Goal: Task Accomplishment & Management: Complete application form

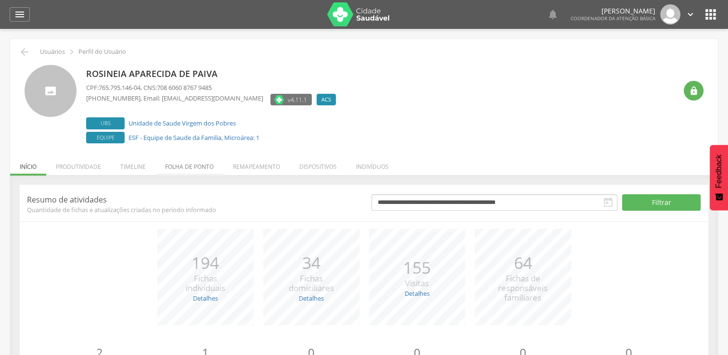
click at [187, 163] on li "Folha de ponto" at bounding box center [189, 164] width 68 height 23
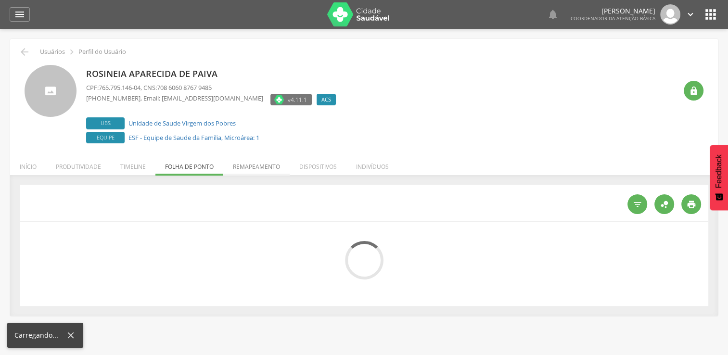
click at [261, 164] on li "Remapeamento" at bounding box center [256, 164] width 66 height 23
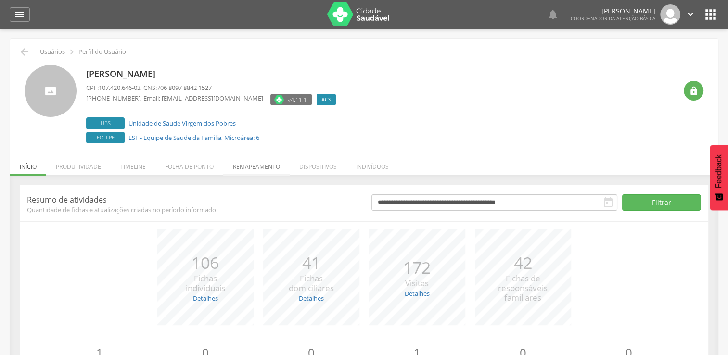
click at [265, 166] on li "Remapeamento" at bounding box center [256, 164] width 66 height 23
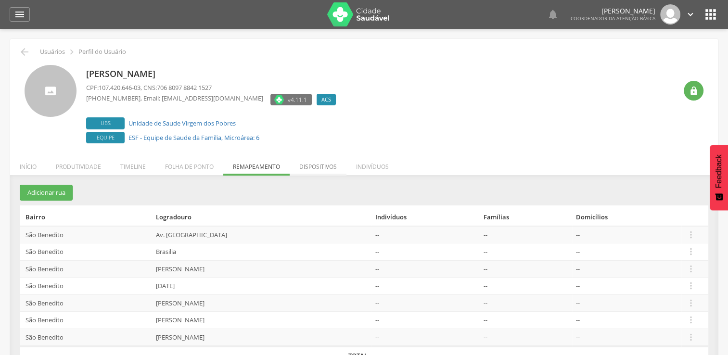
click at [336, 163] on li "Dispositivos" at bounding box center [318, 164] width 57 height 23
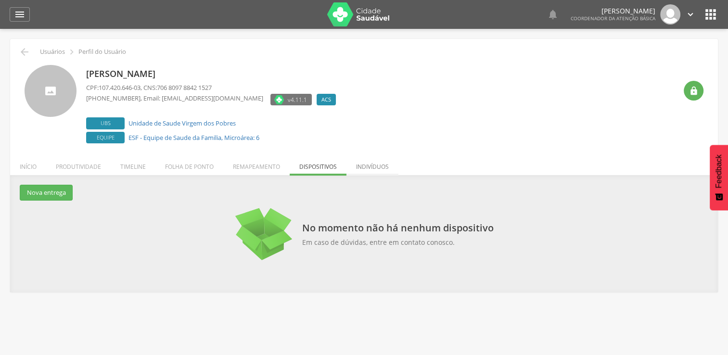
click at [379, 164] on li "Indivíduos" at bounding box center [372, 164] width 52 height 23
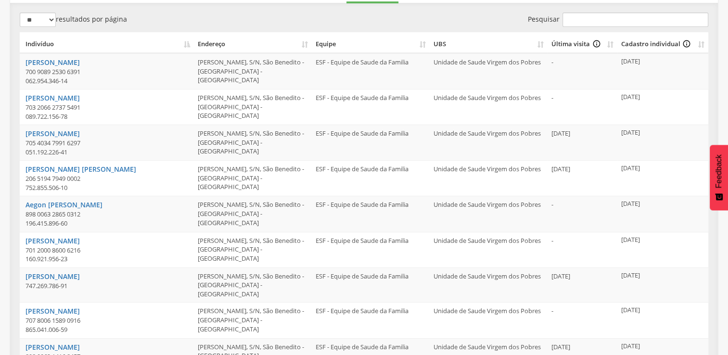
scroll to position [232, 0]
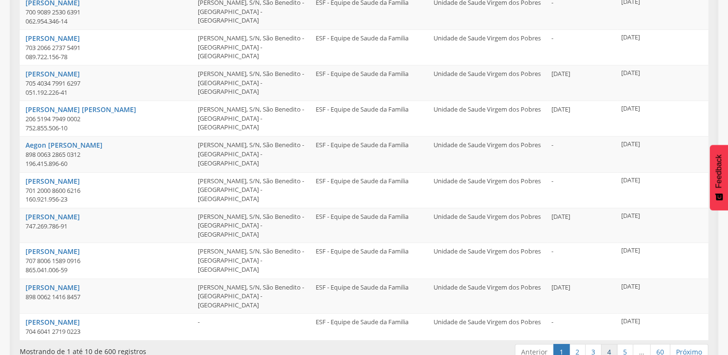
click at [608, 344] on link "4" at bounding box center [609, 352] width 16 height 16
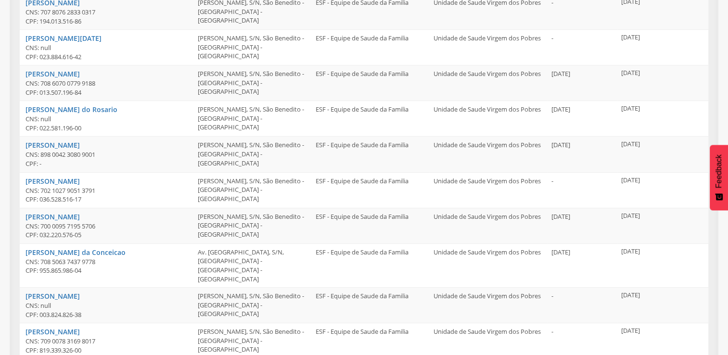
scroll to position [246, 0]
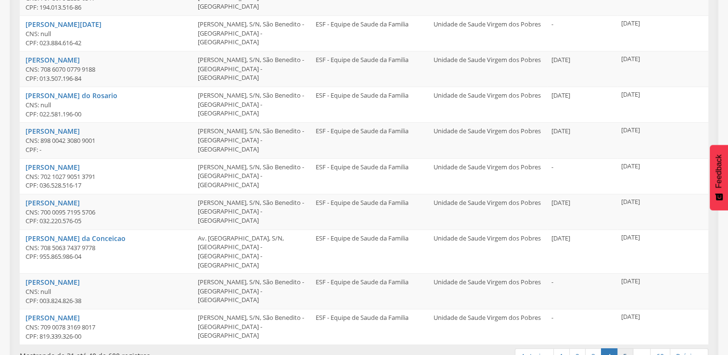
click at [625, 348] on link "5" at bounding box center [625, 356] width 16 height 16
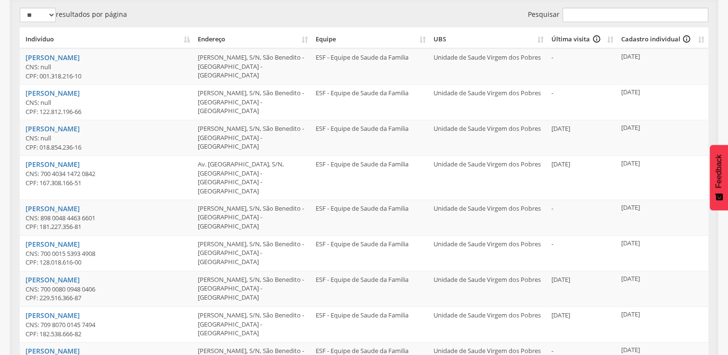
scroll to position [0, 0]
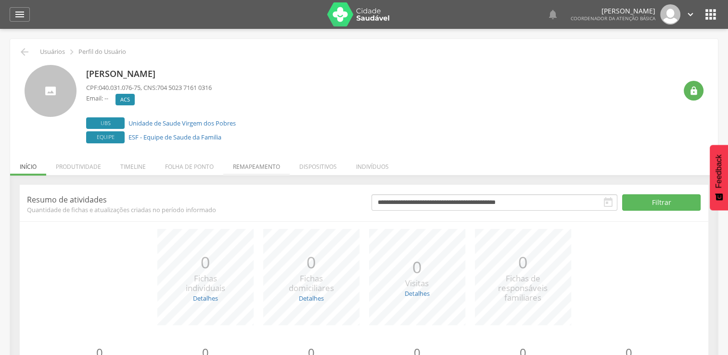
click at [255, 164] on li "Remapeamento" at bounding box center [256, 164] width 66 height 23
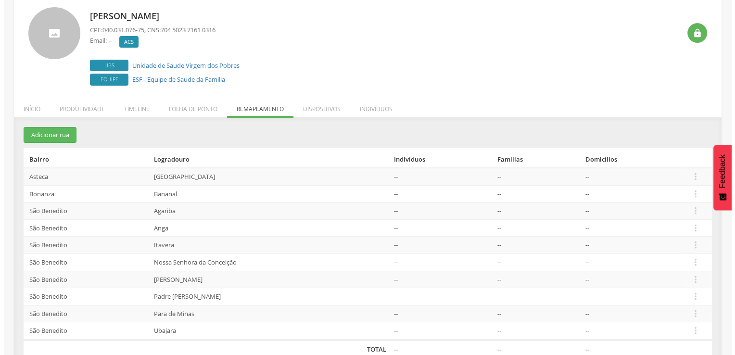
scroll to position [73, 0]
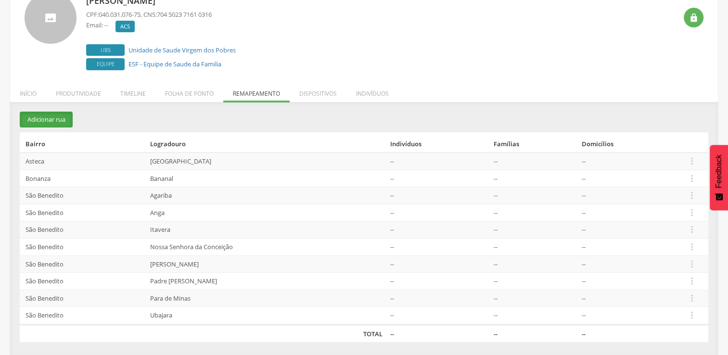
click at [38, 120] on button "Adicionar rua" at bounding box center [46, 120] width 53 height 16
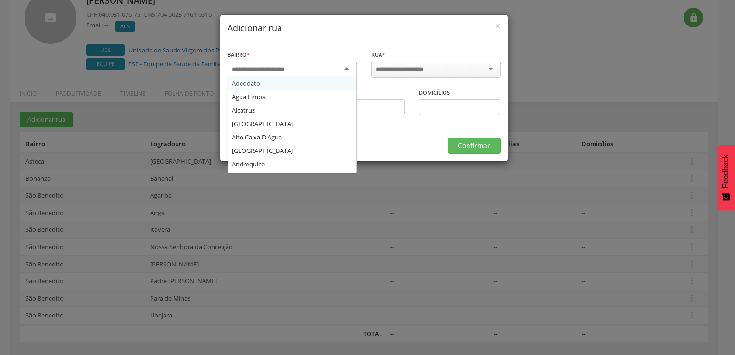
click at [272, 66] on input "select-one" at bounding box center [264, 69] width 65 height 9
type input "***"
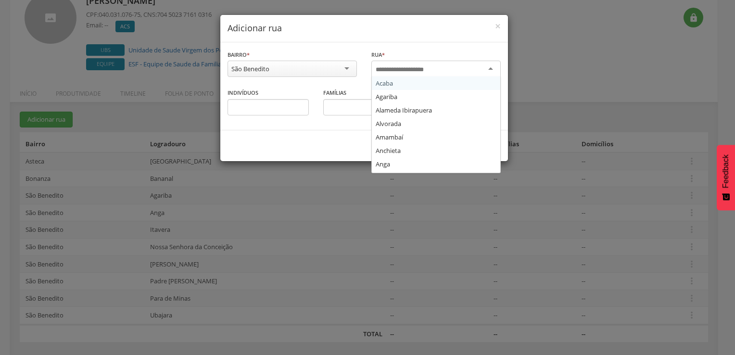
click at [432, 72] on input "select-one" at bounding box center [406, 69] width 61 height 9
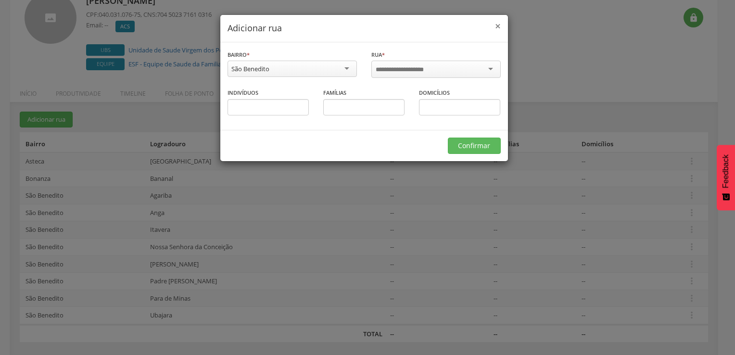
click at [496, 26] on span "×" at bounding box center [498, 25] width 6 height 13
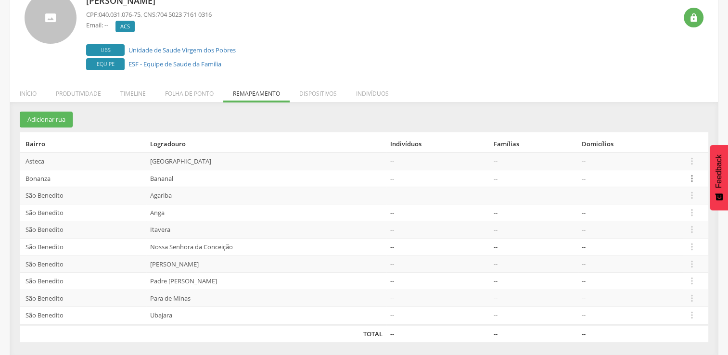
click at [692, 177] on icon "" at bounding box center [691, 178] width 11 height 11
click at [669, 164] on link "Desvincular ACS" at bounding box center [658, 163] width 76 height 12
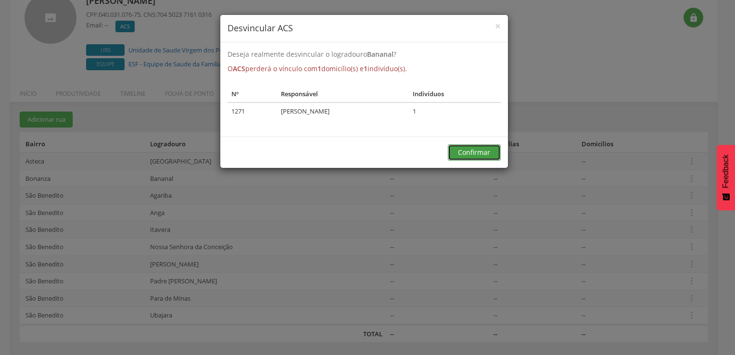
click at [467, 147] on button "Confirmar" at bounding box center [474, 152] width 53 height 16
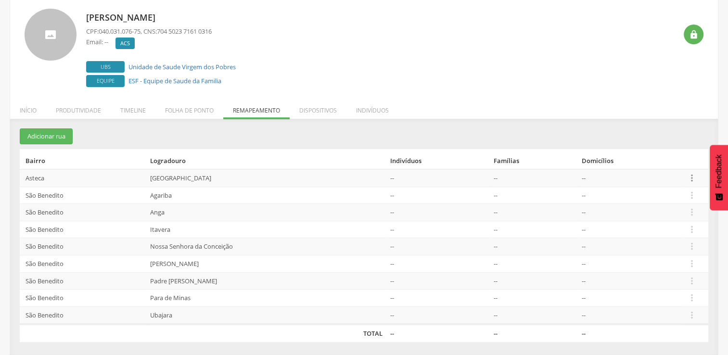
click at [689, 181] on icon "" at bounding box center [691, 178] width 11 height 11
click at [677, 161] on link "Desvincular ACS" at bounding box center [658, 163] width 76 height 12
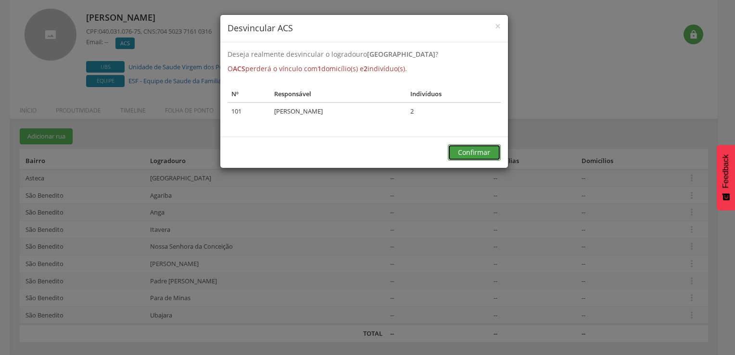
click at [481, 145] on button "Confirmar" at bounding box center [474, 152] width 53 height 16
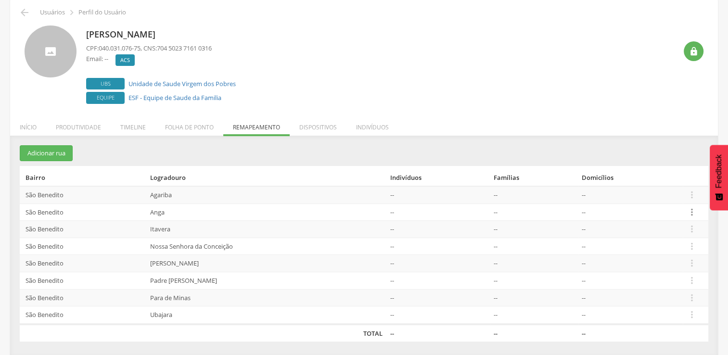
click at [693, 210] on icon "" at bounding box center [691, 212] width 11 height 11
click at [678, 198] on link "Desvincular ACS" at bounding box center [658, 197] width 76 height 12
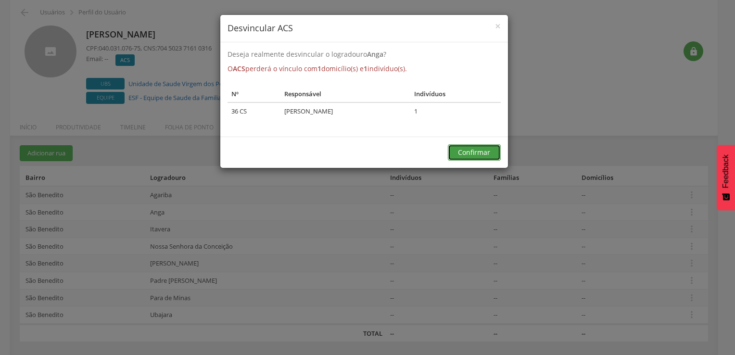
click at [476, 153] on button "Confirmar" at bounding box center [474, 152] width 53 height 16
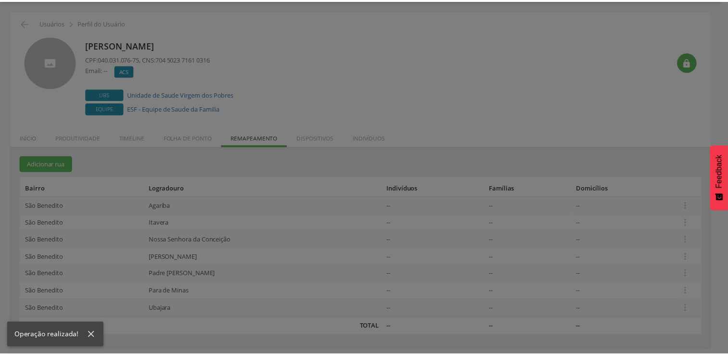
scroll to position [29, 0]
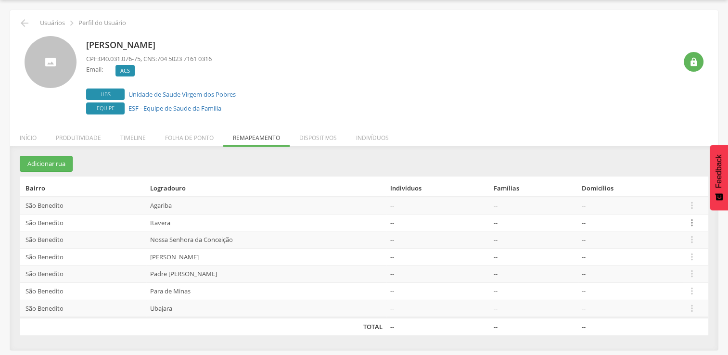
click at [690, 222] on icon "" at bounding box center [691, 222] width 11 height 11
click at [681, 208] on link "Desvincular ACS" at bounding box center [658, 208] width 76 height 12
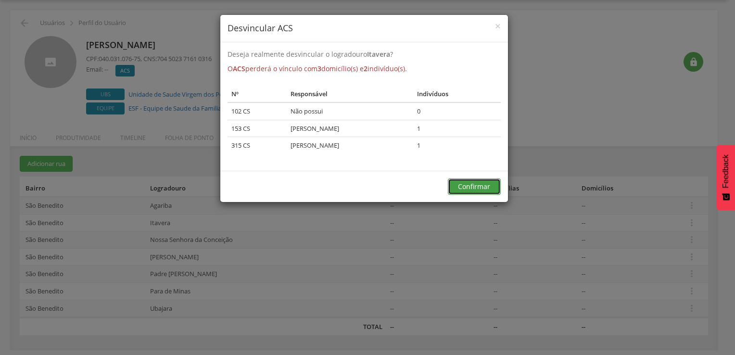
click at [468, 186] on button "Confirmar" at bounding box center [474, 186] width 53 height 16
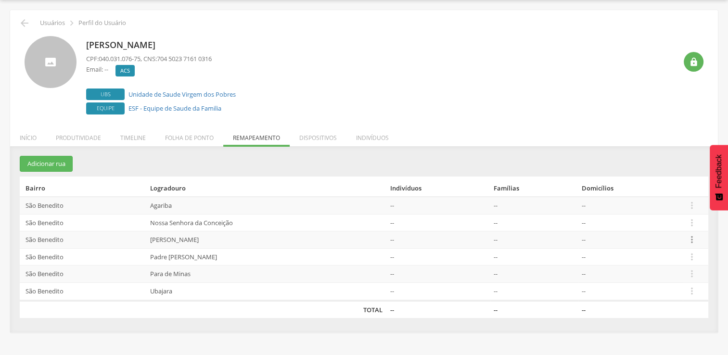
click at [691, 241] on icon "" at bounding box center [691, 239] width 11 height 11
click at [674, 224] on link "Desvincular ACS" at bounding box center [658, 225] width 76 height 12
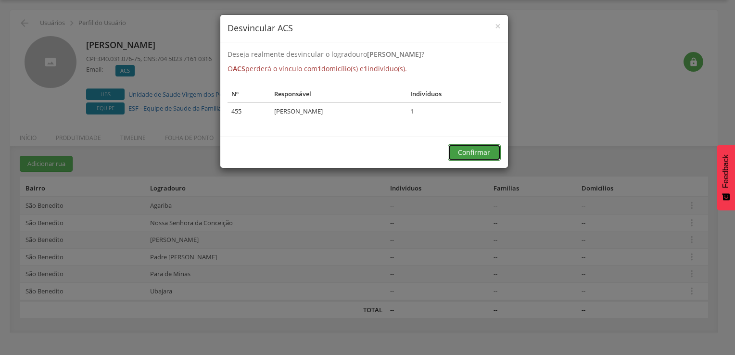
click at [466, 156] on button "Confirmar" at bounding box center [474, 152] width 53 height 16
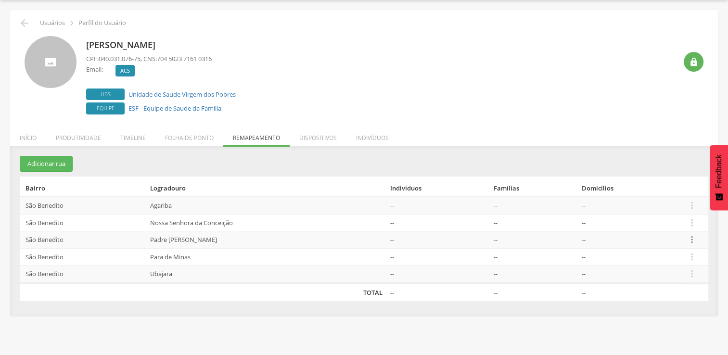
click at [688, 240] on icon "" at bounding box center [691, 239] width 11 height 11
click at [669, 226] on link "Desvincular ACS" at bounding box center [658, 225] width 76 height 12
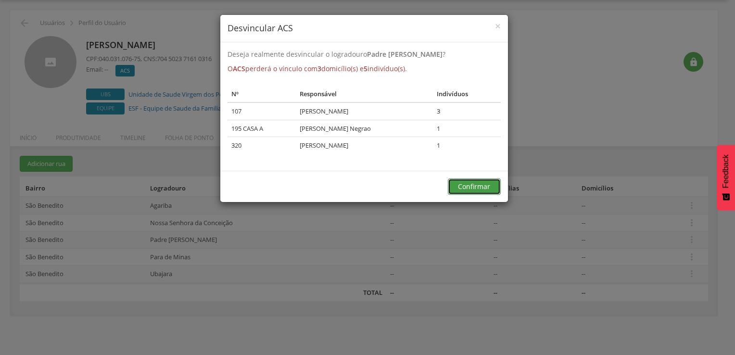
click at [460, 186] on button "Confirmar" at bounding box center [474, 186] width 53 height 16
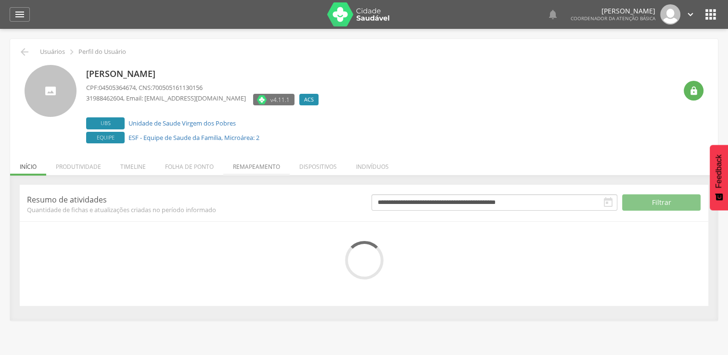
click at [264, 160] on li "Remapeamento" at bounding box center [256, 164] width 66 height 23
click at [252, 166] on li "Remapeamento" at bounding box center [256, 164] width 66 height 23
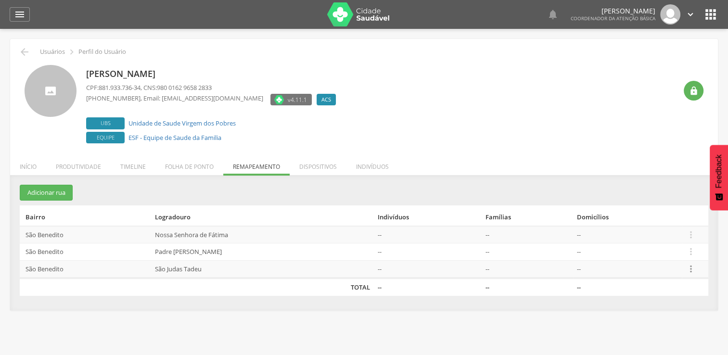
click at [694, 271] on icon "" at bounding box center [690, 269] width 11 height 11
click at [673, 253] on link "Desvincular ACS" at bounding box center [657, 254] width 76 height 12
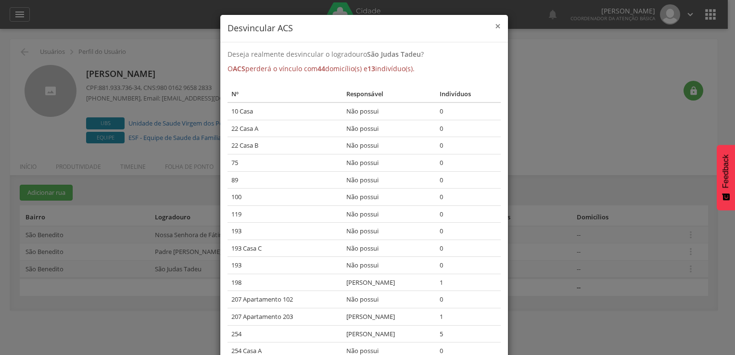
click at [495, 27] on span "×" at bounding box center [498, 25] width 6 height 13
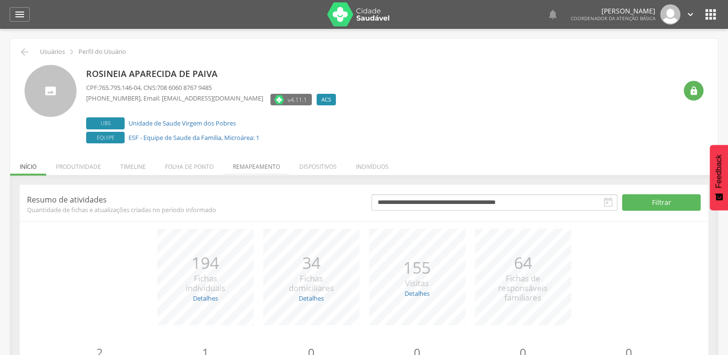
click at [257, 166] on li "Remapeamento" at bounding box center [256, 164] width 66 height 23
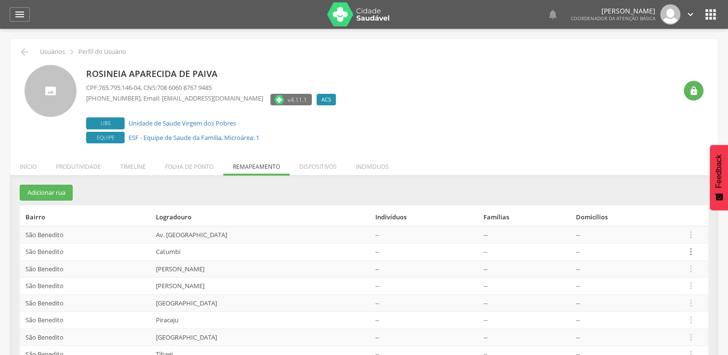
click at [691, 250] on icon "" at bounding box center [690, 251] width 11 height 11
click at [671, 234] on link "Desvincular ACS" at bounding box center [657, 237] width 76 height 12
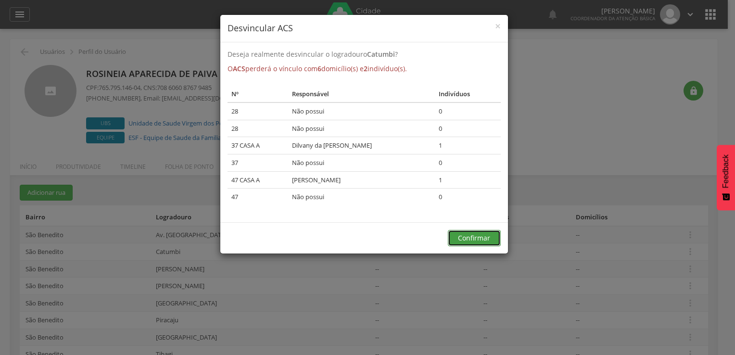
click at [485, 234] on button "Confirmar" at bounding box center [474, 238] width 53 height 16
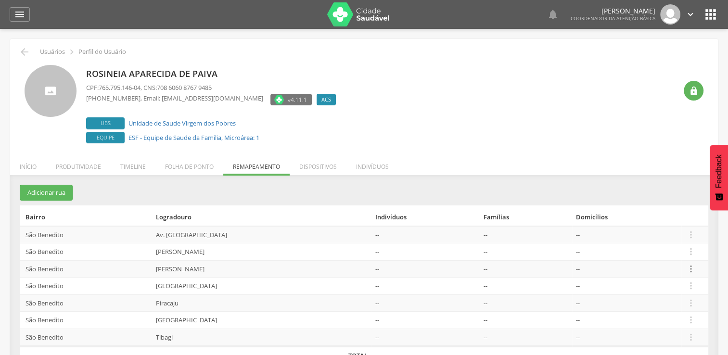
click at [691, 267] on icon "" at bounding box center [690, 269] width 11 height 11
click at [655, 254] on link "Desvincular ACS" at bounding box center [657, 254] width 76 height 12
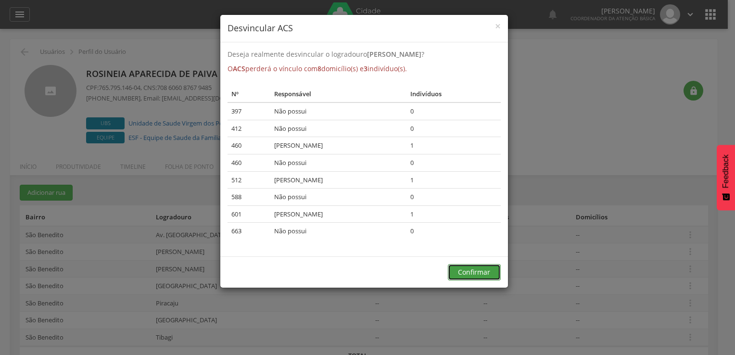
click at [478, 267] on button "Confirmar" at bounding box center [474, 272] width 53 height 16
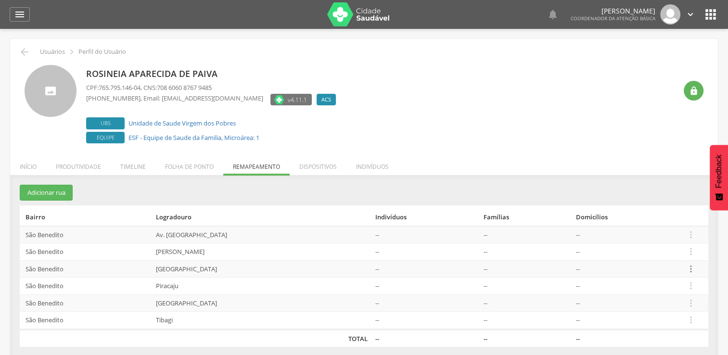
click at [692, 266] on icon "" at bounding box center [690, 269] width 11 height 11
click at [674, 250] on link "Desvincular ACS" at bounding box center [657, 254] width 76 height 12
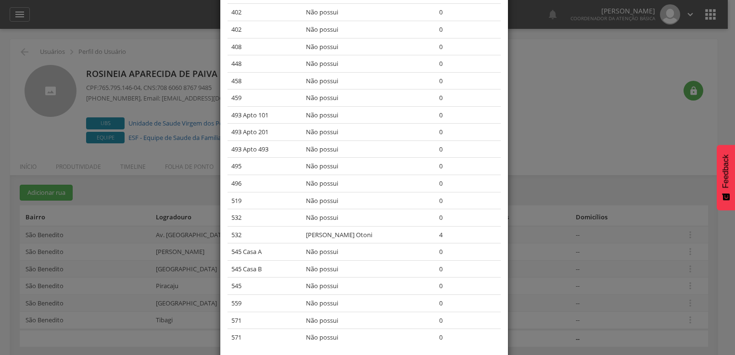
scroll to position [1544, 0]
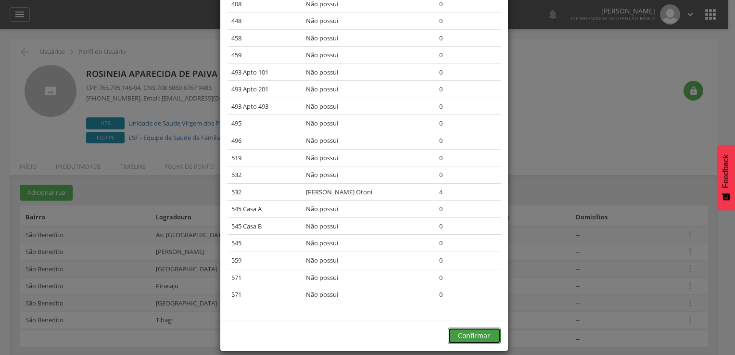
click at [487, 328] on button "Confirmar" at bounding box center [474, 336] width 53 height 16
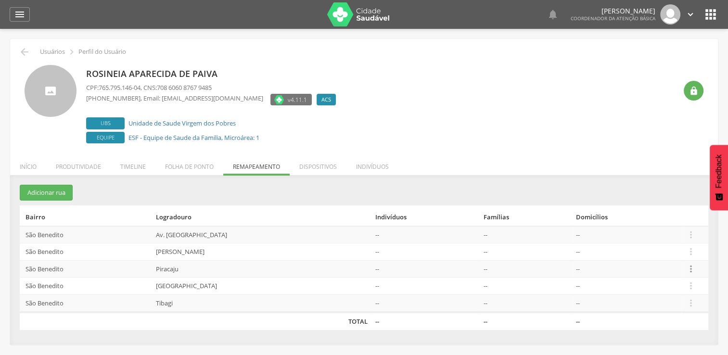
click at [689, 271] on icon "" at bounding box center [690, 269] width 11 height 11
click at [676, 255] on link "Desvincular ACS" at bounding box center [657, 254] width 76 height 12
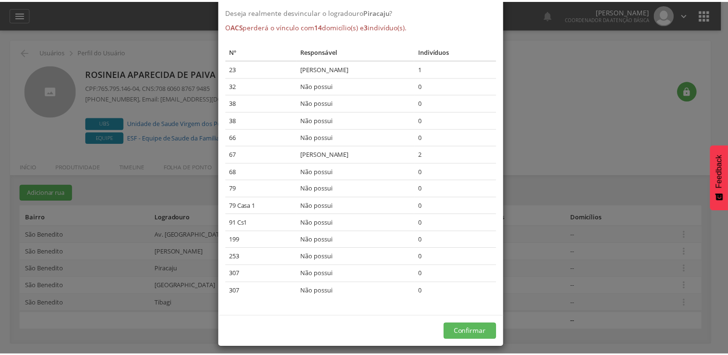
scroll to position [48, 0]
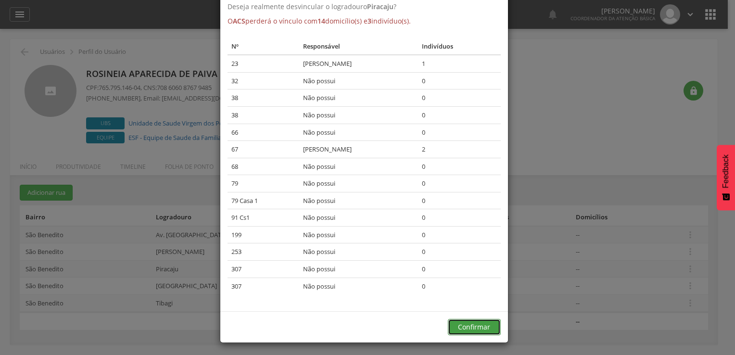
click at [481, 322] on button "Confirmar" at bounding box center [474, 327] width 53 height 16
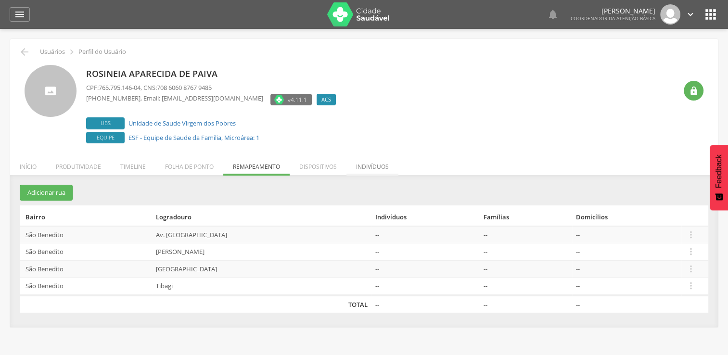
click at [379, 162] on li "Indivíduos" at bounding box center [372, 164] width 52 height 23
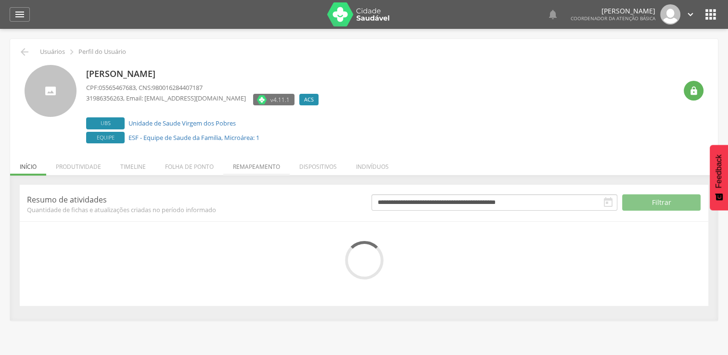
click at [256, 166] on li "Remapeamento" at bounding box center [256, 164] width 66 height 23
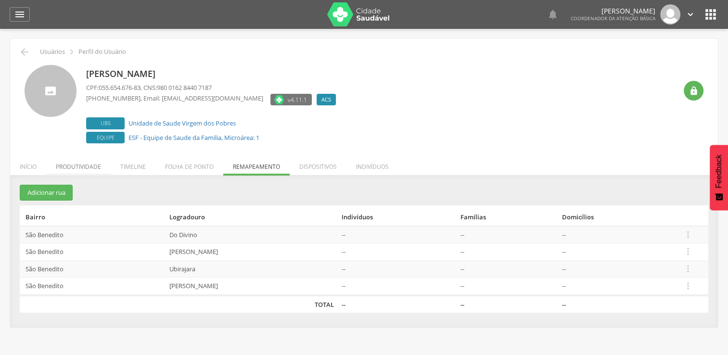
click at [92, 164] on li "Produtividade" at bounding box center [78, 164] width 64 height 23
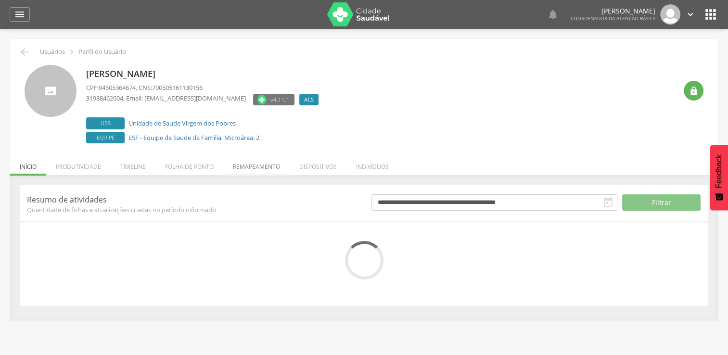
click at [254, 163] on li "Remapeamento" at bounding box center [256, 164] width 66 height 23
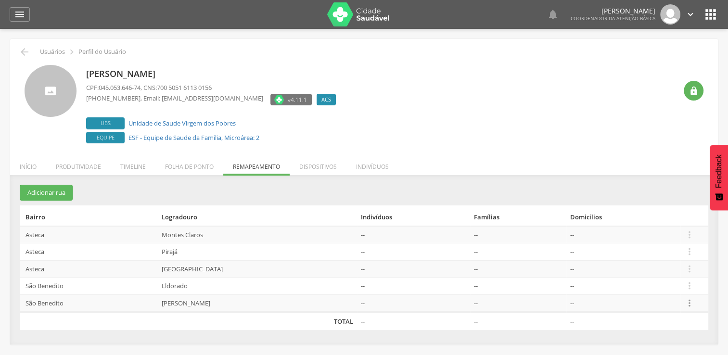
click at [692, 299] on icon "" at bounding box center [689, 303] width 11 height 11
click at [681, 289] on link "Desvincular ACS" at bounding box center [656, 288] width 76 height 12
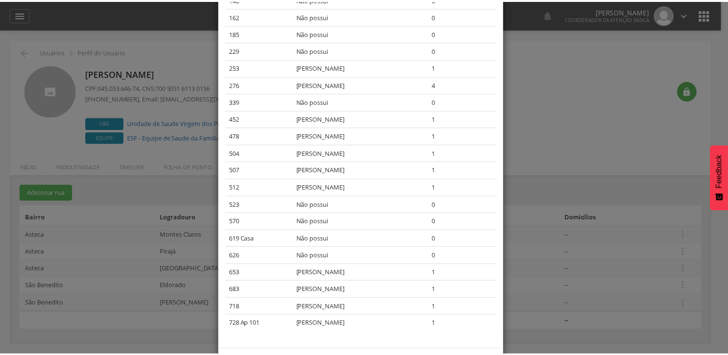
scroll to position [286, 0]
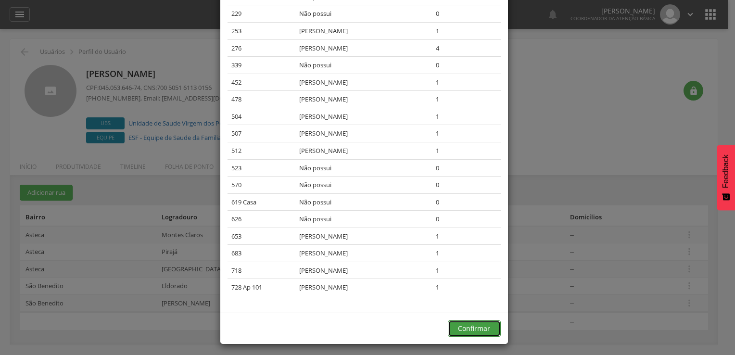
click at [464, 322] on button "Confirmar" at bounding box center [474, 328] width 53 height 16
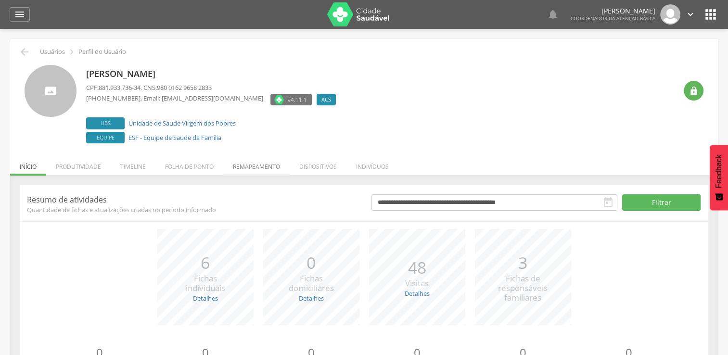
click at [249, 169] on li "Remapeamento" at bounding box center [256, 164] width 66 height 23
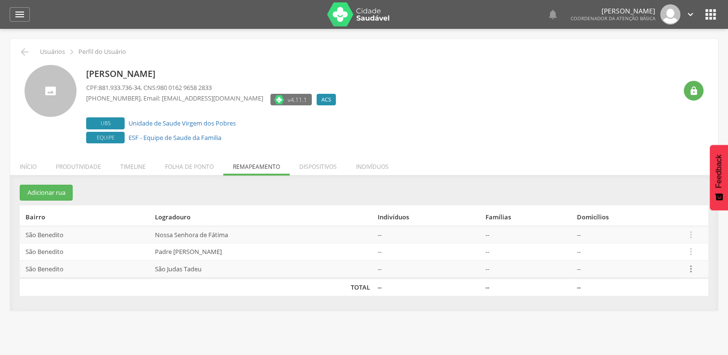
click at [692, 268] on icon "" at bounding box center [690, 269] width 11 height 11
click at [662, 251] on link "Desvincular ACS" at bounding box center [657, 254] width 76 height 12
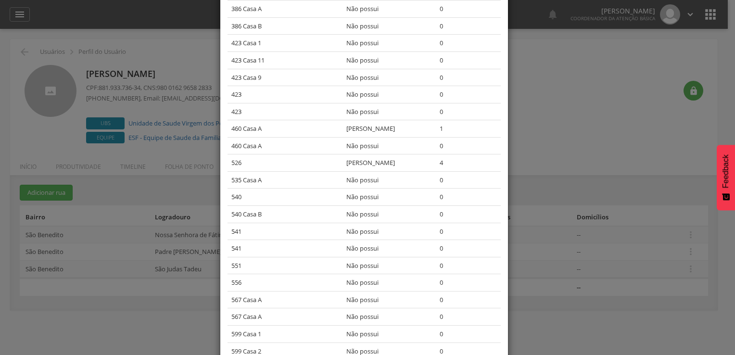
scroll to position [558, 0]
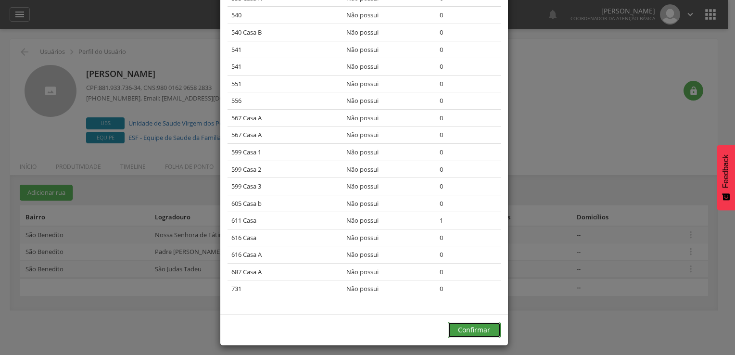
click at [487, 322] on button "Confirmar" at bounding box center [474, 330] width 53 height 16
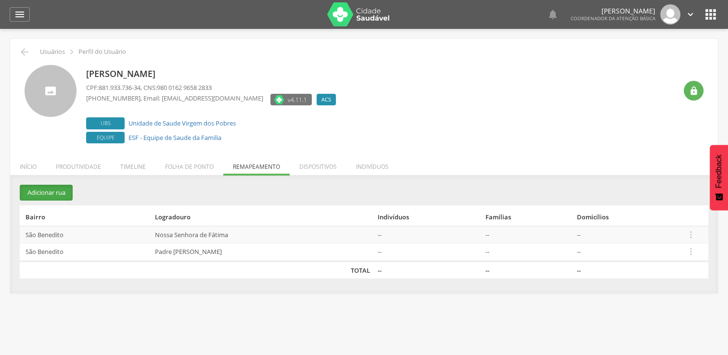
click at [67, 192] on button "Adicionar rua" at bounding box center [46, 193] width 53 height 16
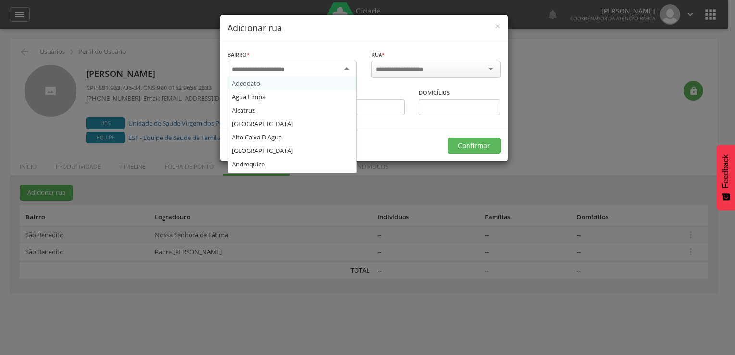
click at [334, 63] on div at bounding box center [291, 69] width 129 height 17
type input "***"
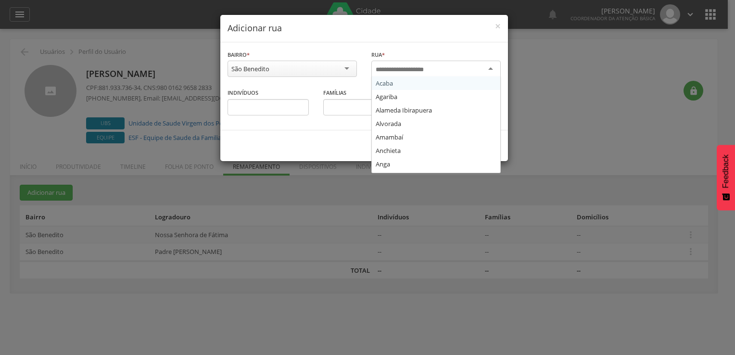
click at [434, 65] on input "select-one" at bounding box center [406, 69] width 61 height 9
type input "***"
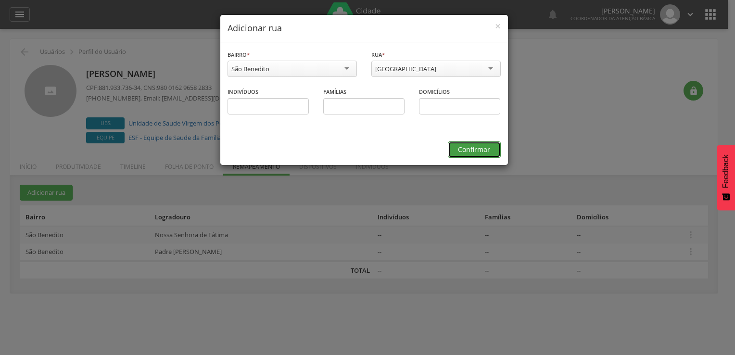
click at [477, 144] on button "Confirmar" at bounding box center [474, 149] width 53 height 16
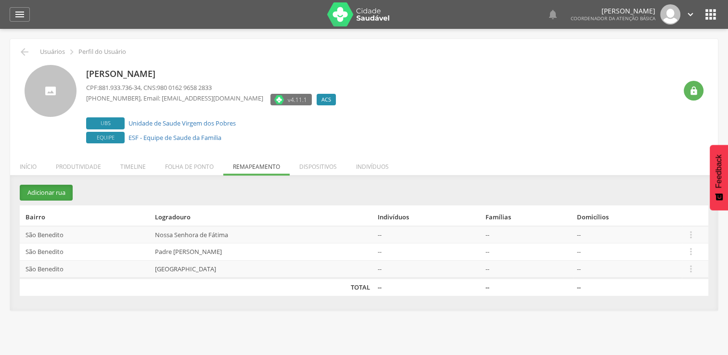
click at [51, 188] on button "Adicionar rua" at bounding box center [46, 193] width 53 height 16
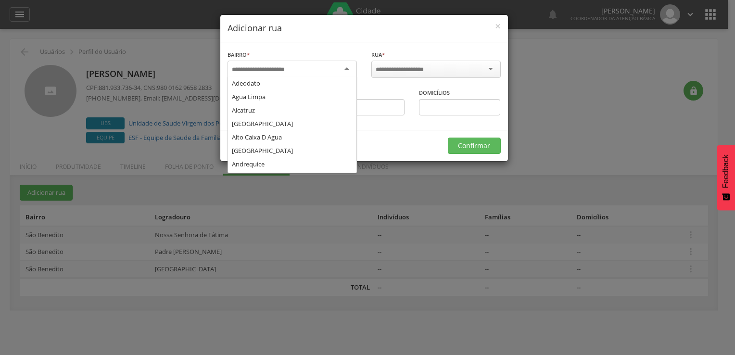
click at [308, 68] on div at bounding box center [291, 69] width 129 height 17
type input "***"
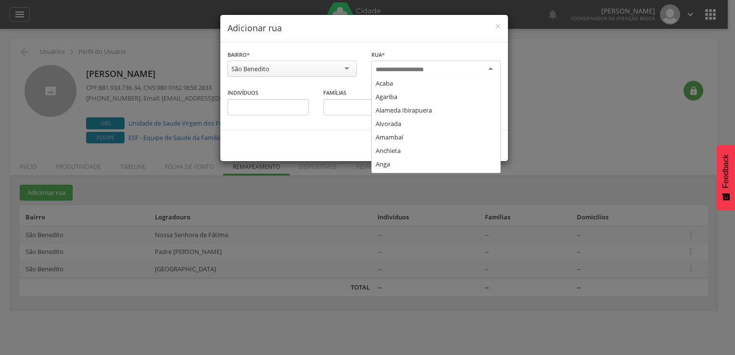
click at [417, 66] on input "select-one" at bounding box center [406, 69] width 61 height 9
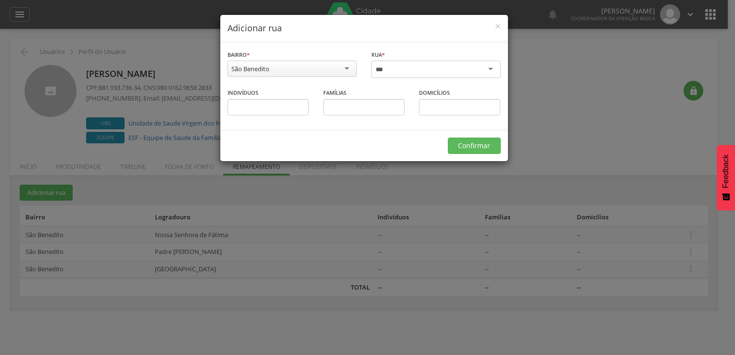
click at [417, 66] on div at bounding box center [435, 69] width 129 height 17
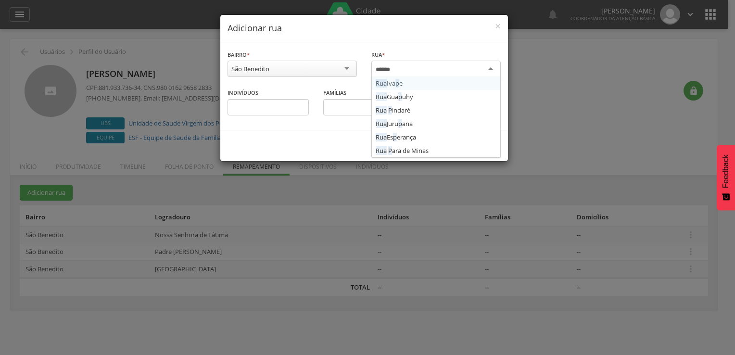
scroll to position [0, 0]
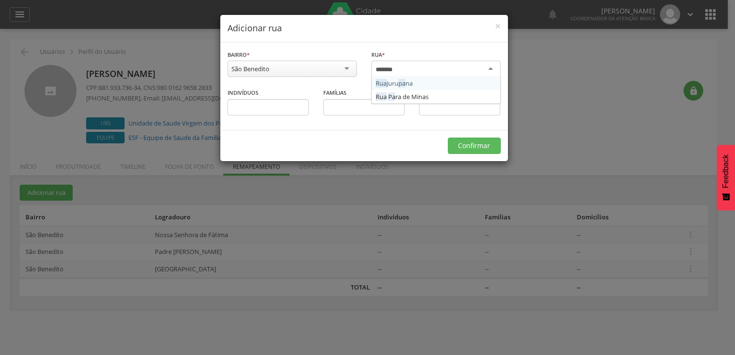
type input "********"
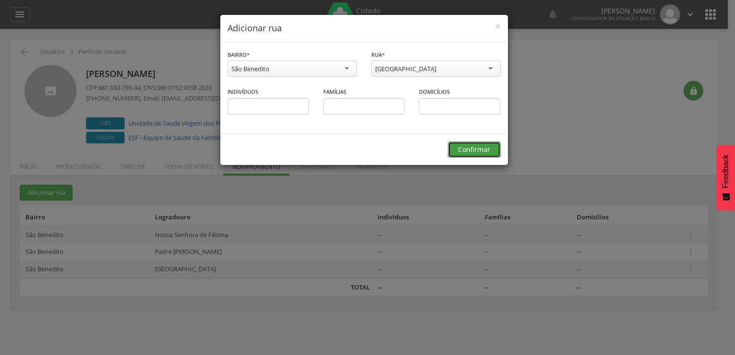
click at [469, 151] on button "Confirmar" at bounding box center [474, 149] width 53 height 16
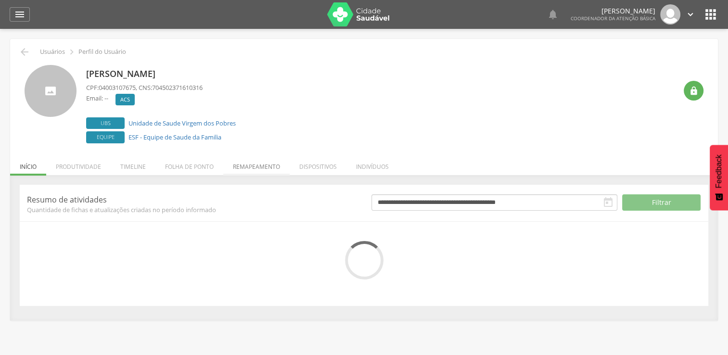
click at [271, 163] on li "Remapeamento" at bounding box center [256, 164] width 66 height 23
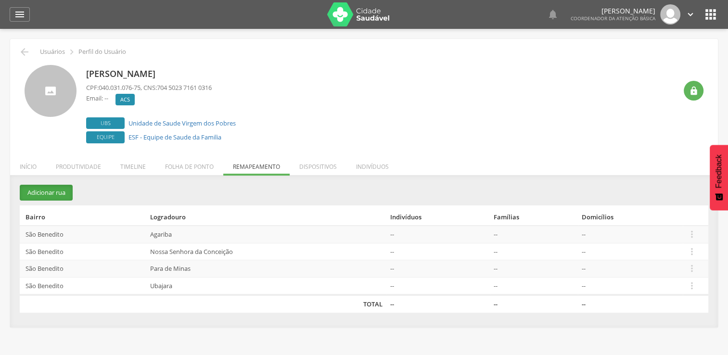
click at [42, 194] on button "Adicionar rua" at bounding box center [46, 193] width 53 height 16
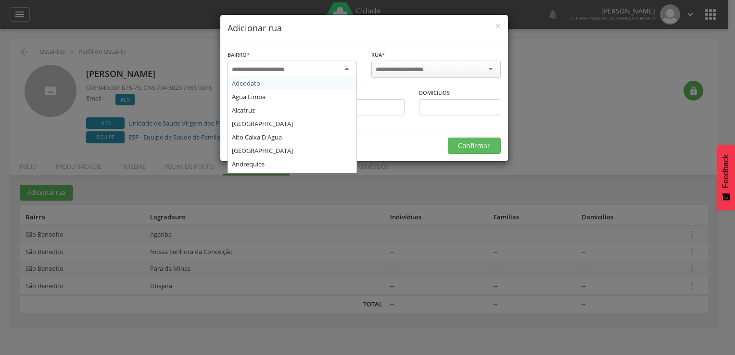
click at [268, 73] on input "select-one" at bounding box center [264, 69] width 65 height 9
type input "***"
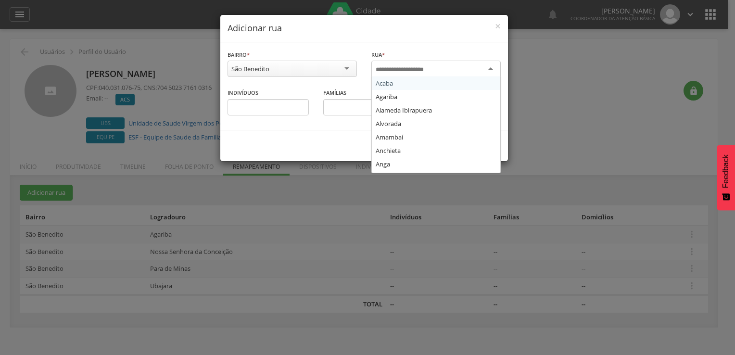
click at [445, 64] on div at bounding box center [435, 69] width 129 height 17
type input "*"
type input "*****"
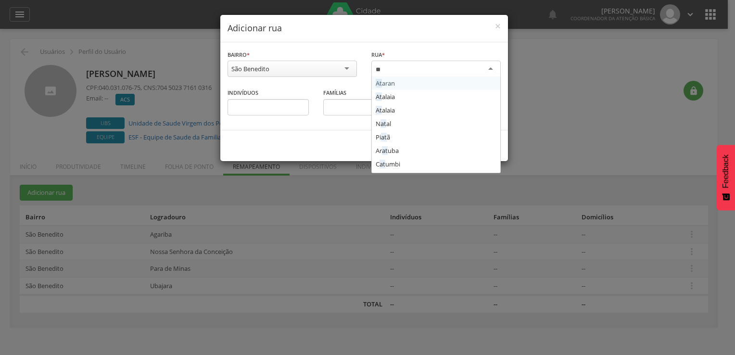
type input "***"
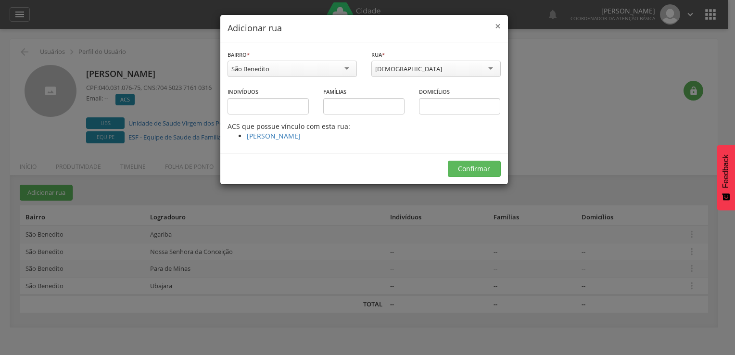
click at [500, 26] on span "×" at bounding box center [498, 25] width 6 height 13
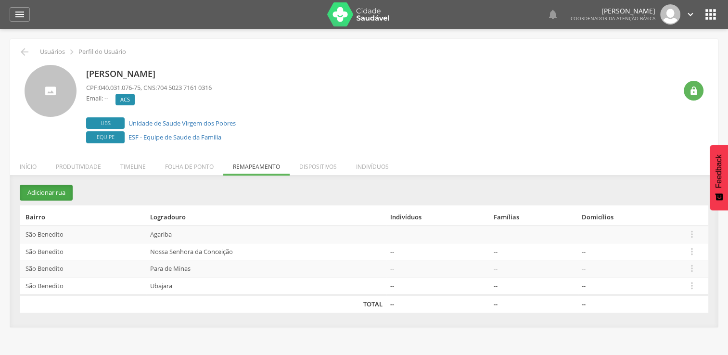
click at [60, 190] on button "Adicionar rua" at bounding box center [46, 193] width 53 height 16
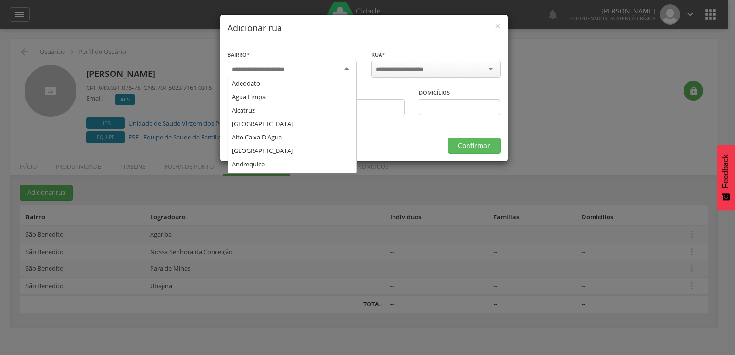
click at [288, 65] on input "select-one" at bounding box center [264, 69] width 65 height 9
type input "**"
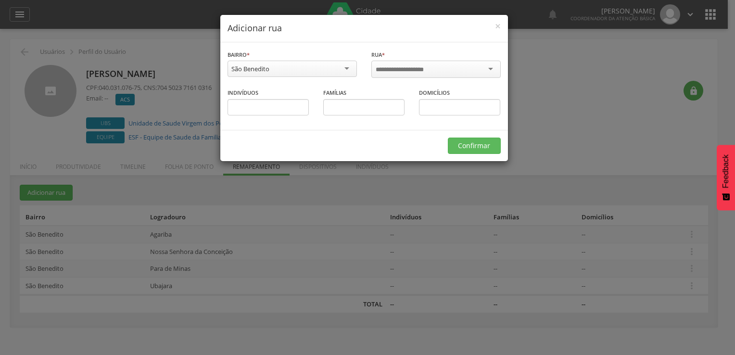
scroll to position [0, 0]
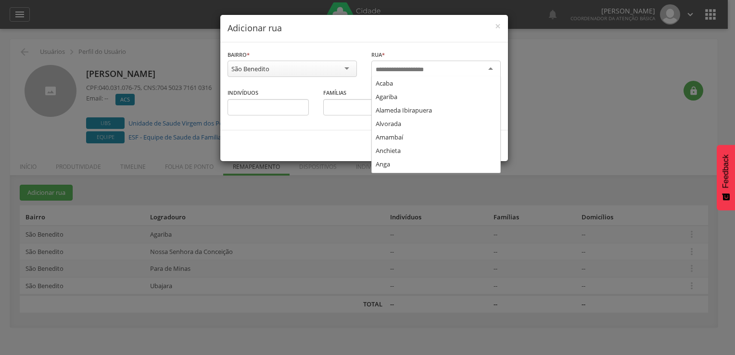
click at [435, 65] on input "select-one" at bounding box center [406, 69] width 61 height 9
type input "***"
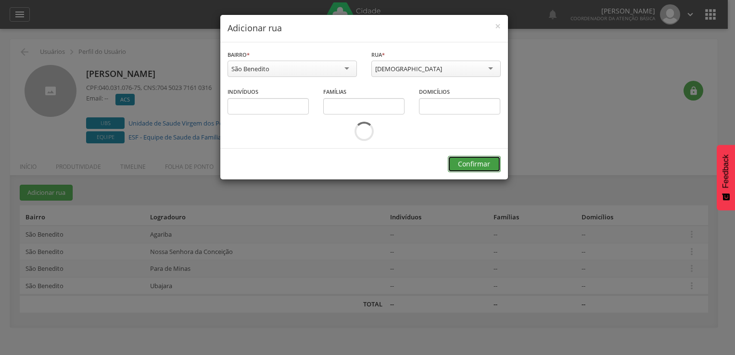
click at [460, 161] on button "Confirmar" at bounding box center [474, 164] width 53 height 16
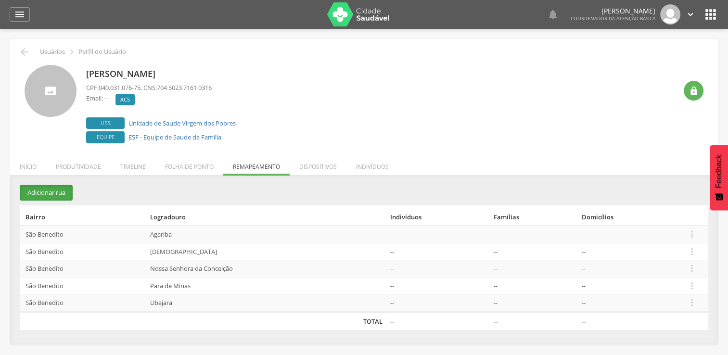
click at [49, 189] on button "Adicionar rua" at bounding box center [46, 193] width 53 height 16
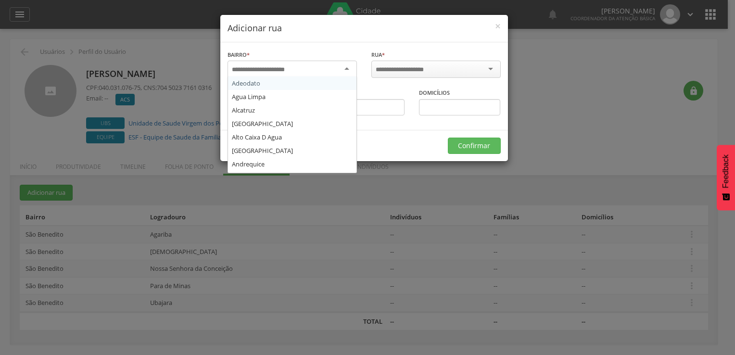
click at [250, 66] on input "select-one" at bounding box center [264, 69] width 65 height 9
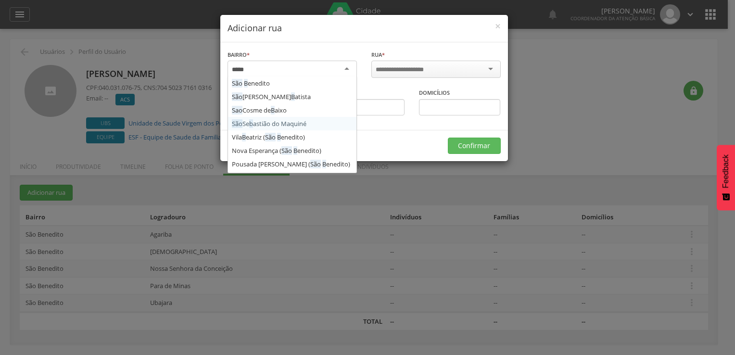
type input "******"
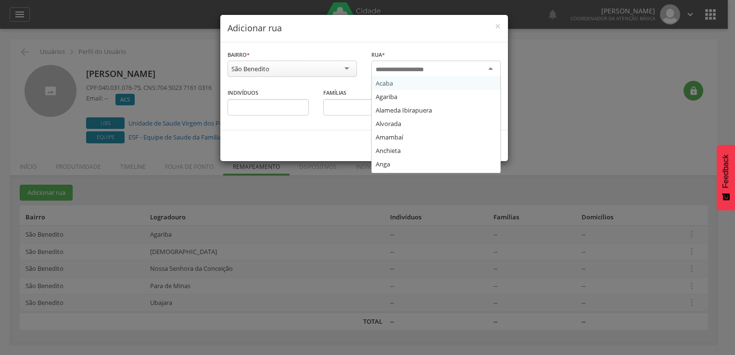
click at [434, 65] on input "select-one" at bounding box center [406, 69] width 61 height 9
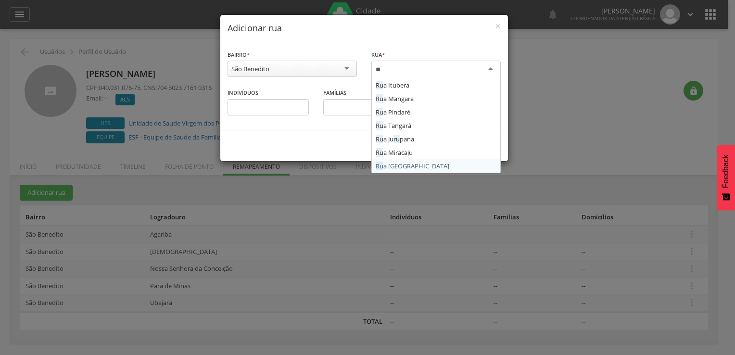
type input "*"
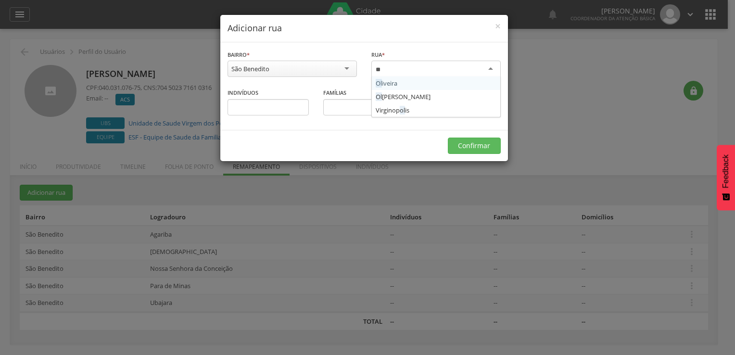
type input "***"
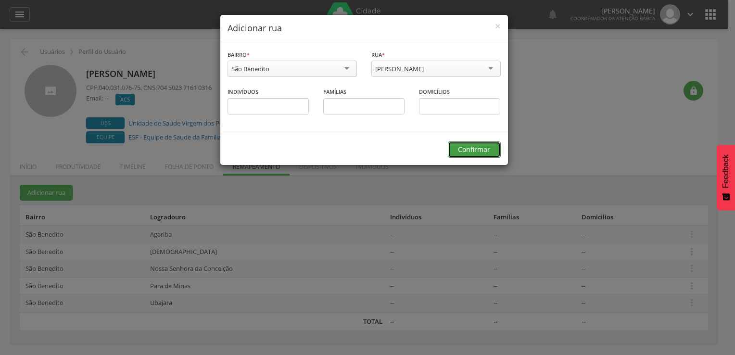
click at [474, 146] on button "Confirmar" at bounding box center [474, 149] width 53 height 16
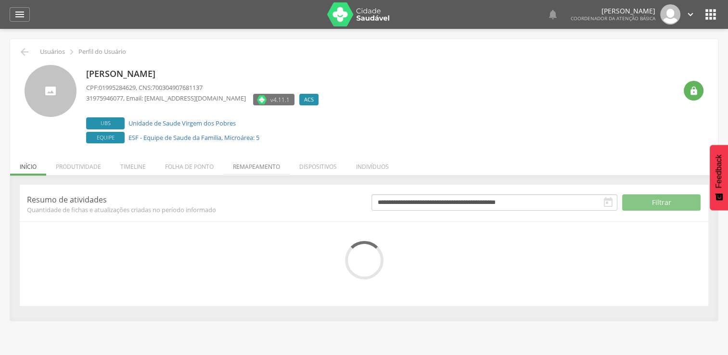
click at [266, 163] on li "Remapeamento" at bounding box center [256, 164] width 66 height 23
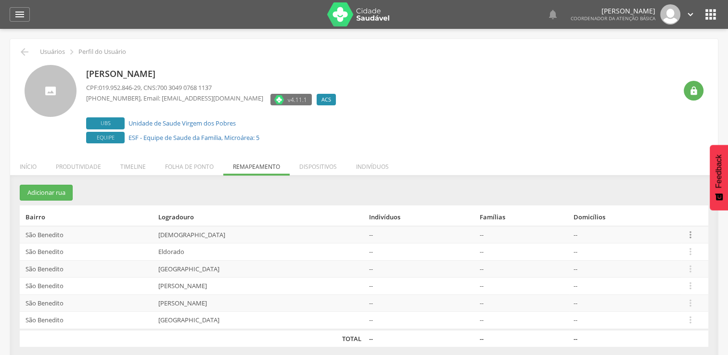
click at [689, 234] on icon "" at bounding box center [689, 234] width 11 height 11
click at [675, 222] on link "Desvincular ACS" at bounding box center [656, 220] width 76 height 12
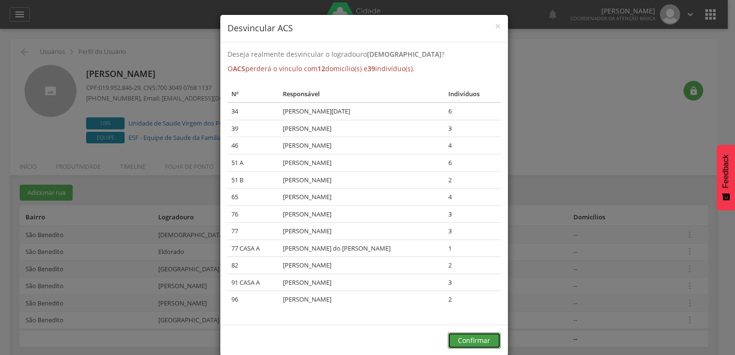
click at [477, 334] on button "Confirmar" at bounding box center [474, 340] width 53 height 16
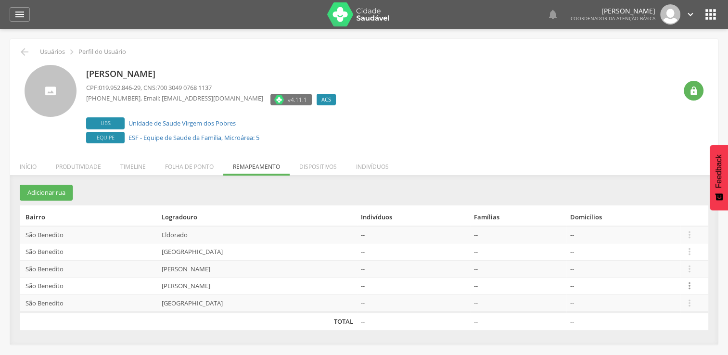
click at [689, 286] on icon "" at bounding box center [689, 285] width 11 height 11
click at [669, 269] on link "Desvincular ACS" at bounding box center [656, 271] width 76 height 12
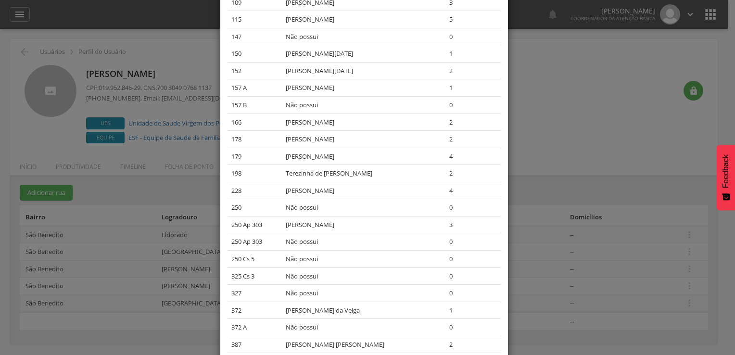
scroll to position [405, 0]
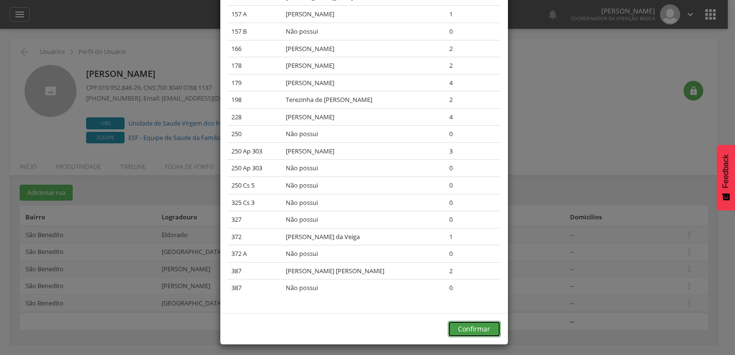
click at [485, 321] on button "Confirmar" at bounding box center [474, 329] width 53 height 16
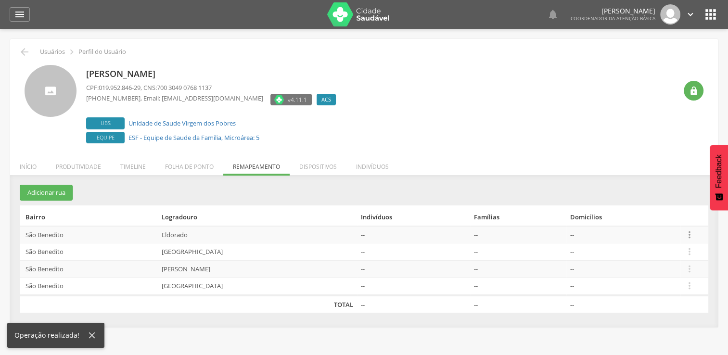
click at [684, 232] on icon "" at bounding box center [689, 234] width 11 height 11
click at [659, 220] on link "Desvincular ACS" at bounding box center [656, 220] width 76 height 12
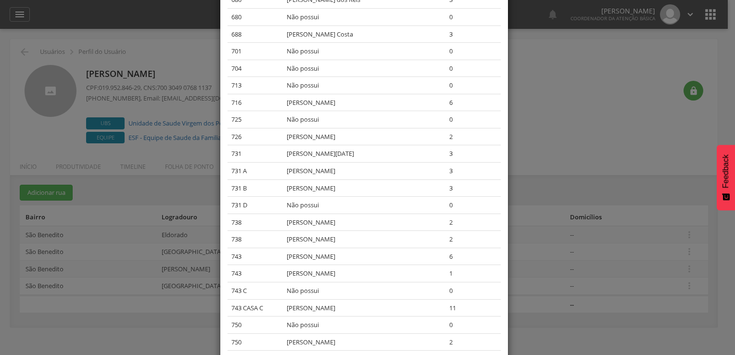
scroll to position [1289, 0]
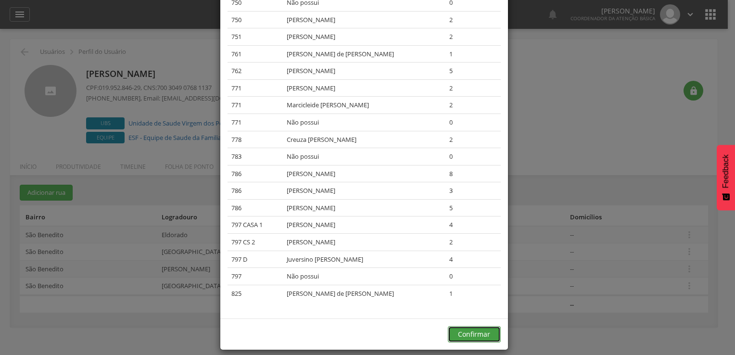
click at [491, 326] on button "Confirmar" at bounding box center [474, 334] width 53 height 16
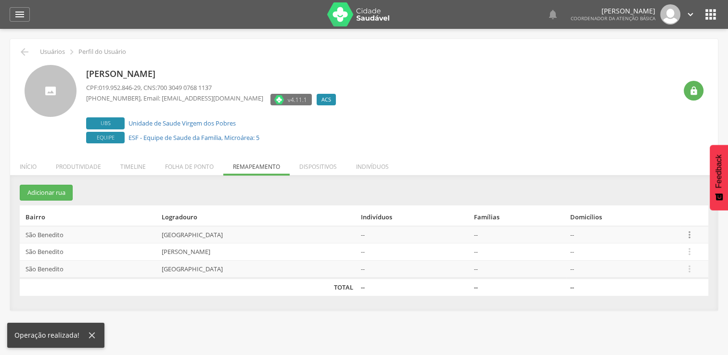
click at [687, 231] on icon "" at bounding box center [689, 234] width 11 height 11
click at [656, 219] on link "Desvincular ACS" at bounding box center [656, 220] width 76 height 12
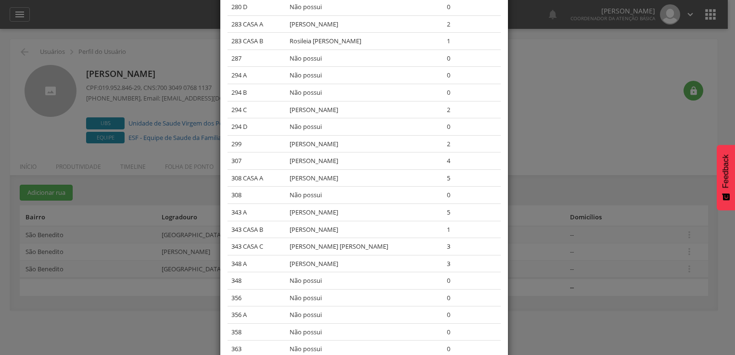
scroll to position [847, 0]
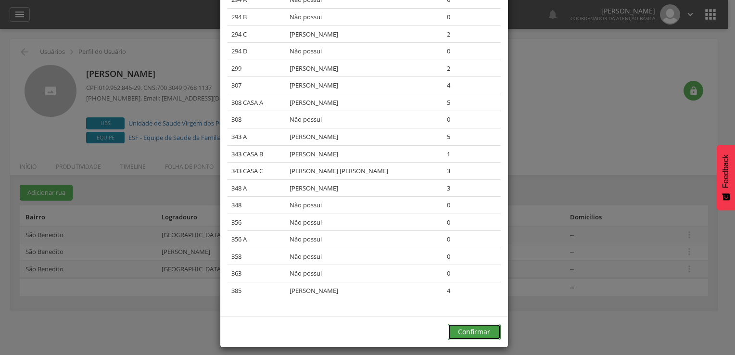
click at [461, 324] on button "Confirmar" at bounding box center [474, 332] width 53 height 16
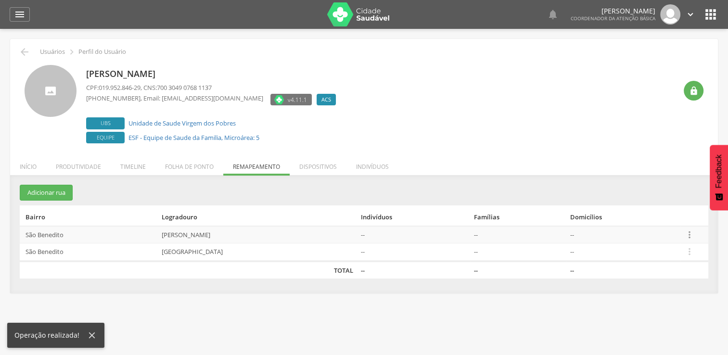
click at [684, 233] on icon "" at bounding box center [689, 234] width 11 height 11
click at [671, 218] on link "Desvincular ACS" at bounding box center [656, 220] width 76 height 12
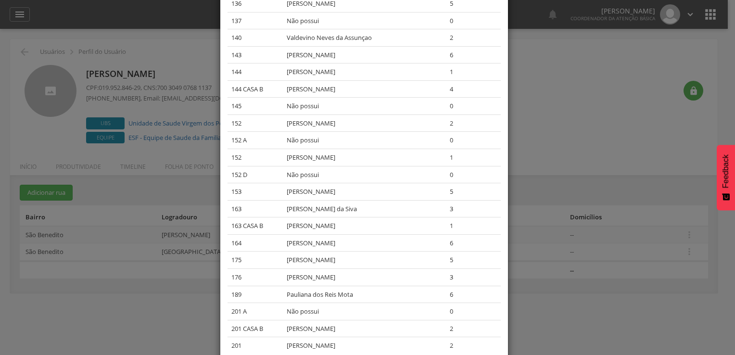
scroll to position [490, 0]
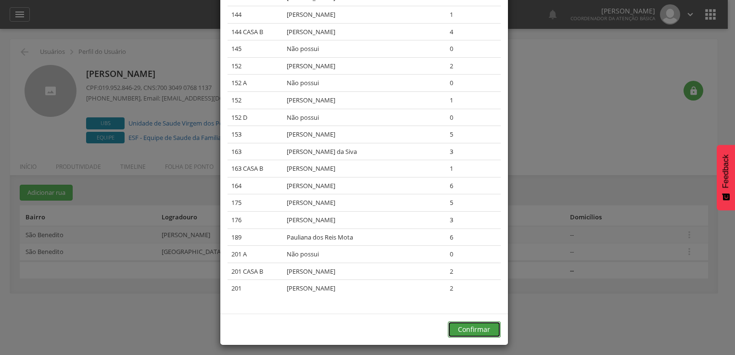
click at [477, 326] on button "Confirmar" at bounding box center [474, 329] width 53 height 16
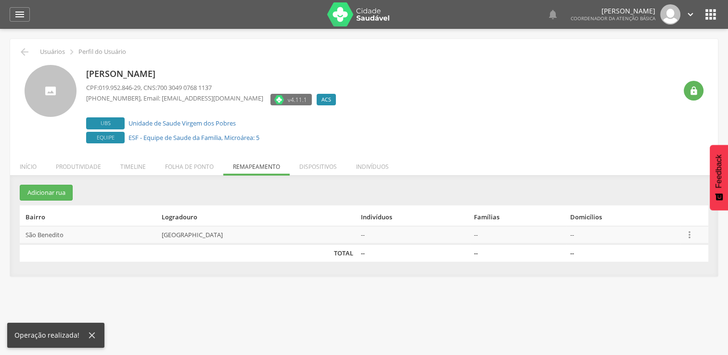
click at [686, 231] on icon "" at bounding box center [689, 234] width 11 height 11
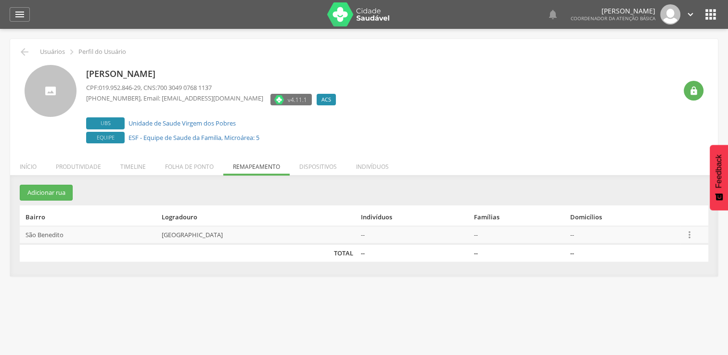
click at [685, 232] on icon "" at bounding box center [689, 234] width 11 height 11
click at [677, 222] on link "Desvincular ACS" at bounding box center [656, 220] width 76 height 12
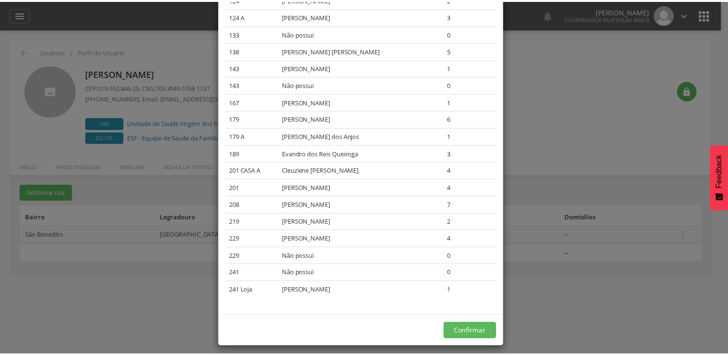
scroll to position [303, 0]
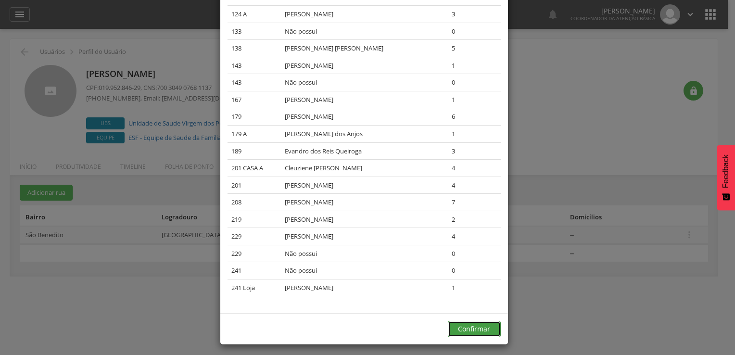
click at [477, 325] on button "Confirmar" at bounding box center [474, 329] width 53 height 16
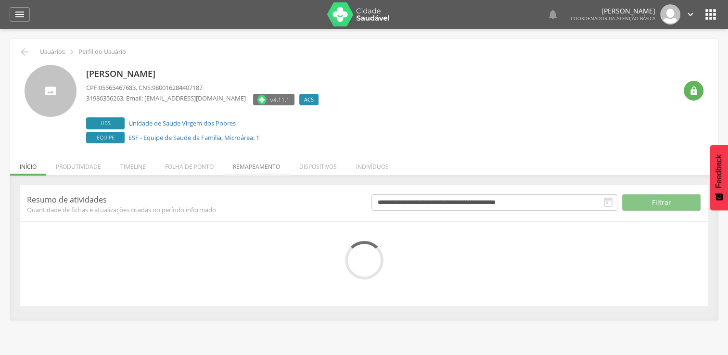
click at [259, 167] on li "Remapeamento" at bounding box center [256, 164] width 66 height 23
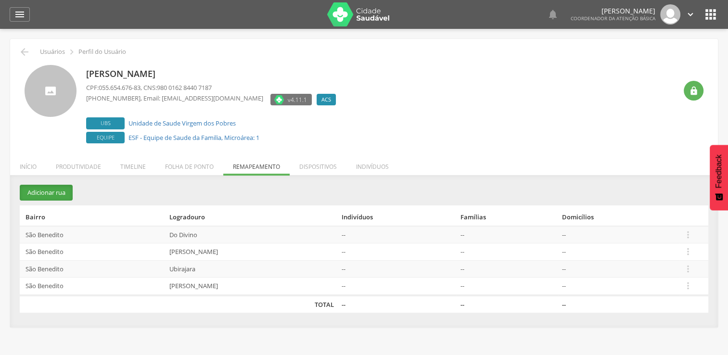
click at [47, 193] on button "Adicionar rua" at bounding box center [46, 193] width 53 height 16
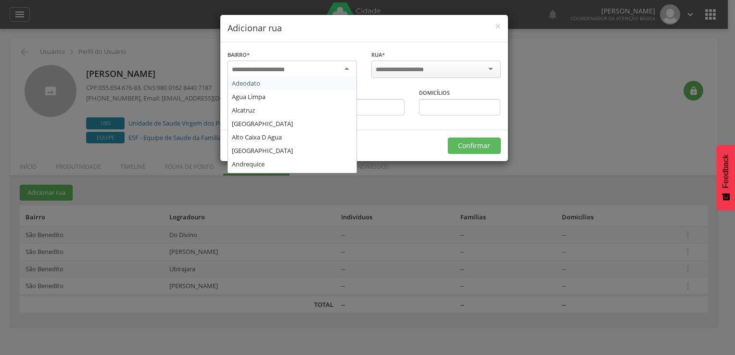
click at [305, 69] on div at bounding box center [291, 69] width 129 height 17
type input "***"
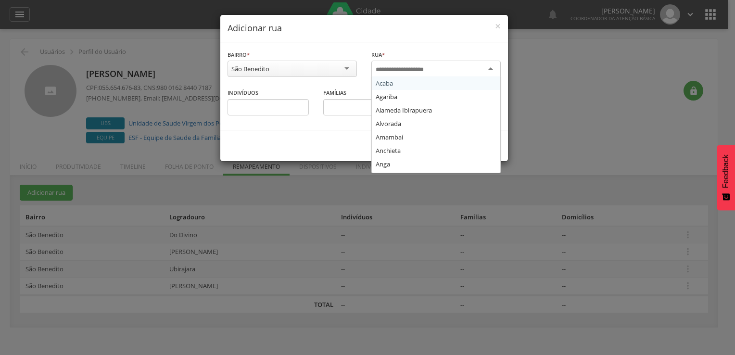
click at [419, 69] on input "select-one" at bounding box center [406, 69] width 61 height 9
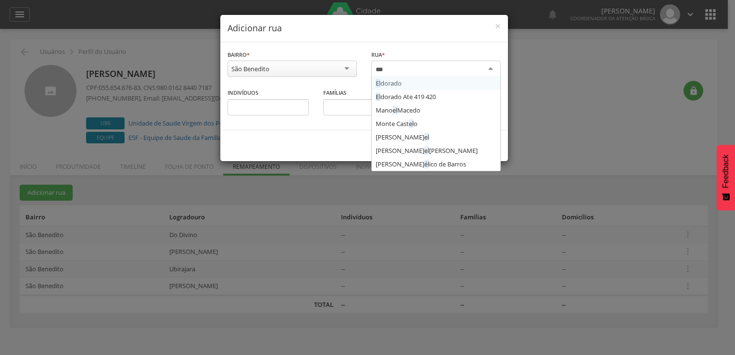
type input "****"
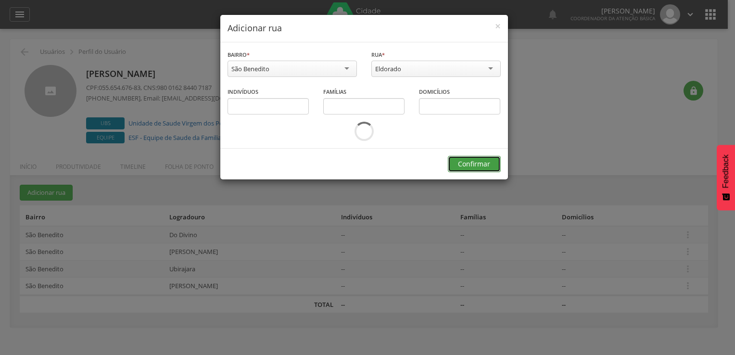
click at [464, 164] on button "Confirmar" at bounding box center [474, 164] width 53 height 16
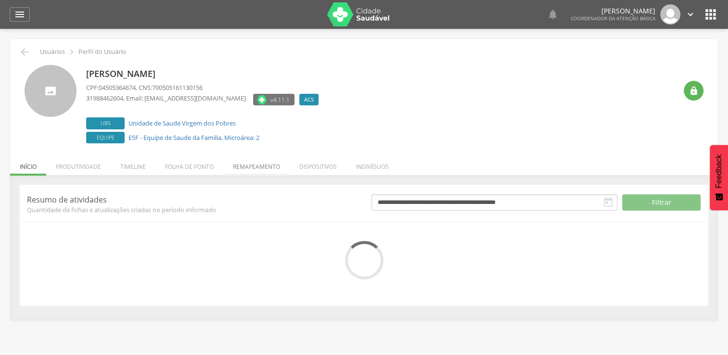
click at [264, 164] on li "Remapeamento" at bounding box center [256, 164] width 66 height 23
click at [249, 167] on li "Remapeamento" at bounding box center [256, 164] width 66 height 23
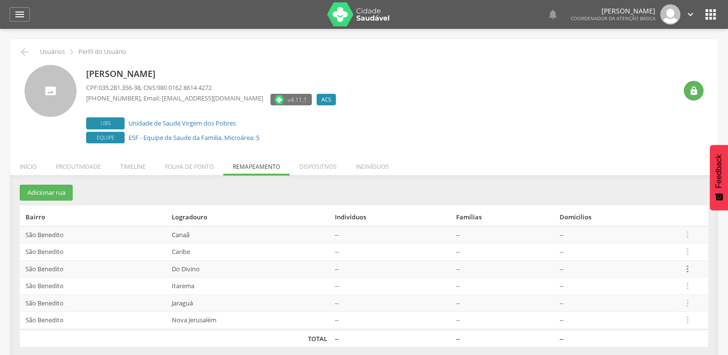
click at [687, 265] on icon "" at bounding box center [687, 269] width 11 height 11
click at [676, 252] on link "Desvincular ACS" at bounding box center [654, 254] width 76 height 12
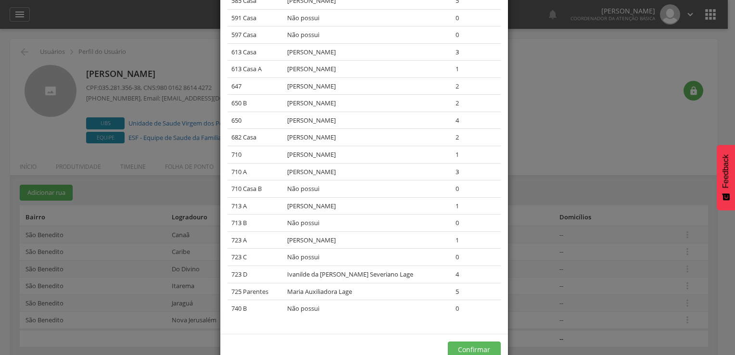
scroll to position [456, 0]
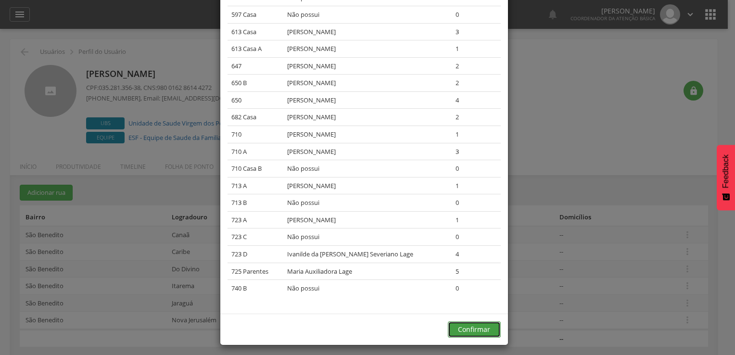
click at [474, 321] on button "Confirmar" at bounding box center [474, 329] width 53 height 16
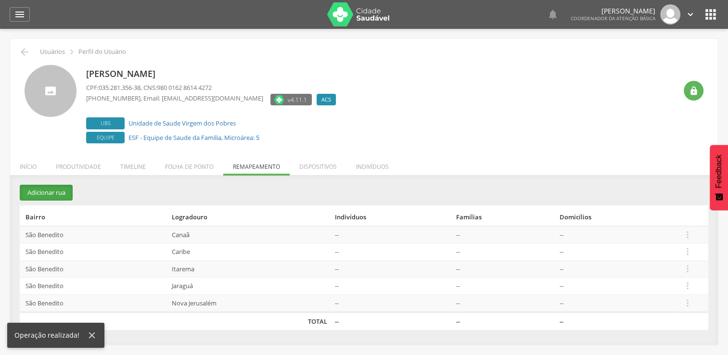
click at [44, 191] on button "Adicionar rua" at bounding box center [46, 193] width 53 height 16
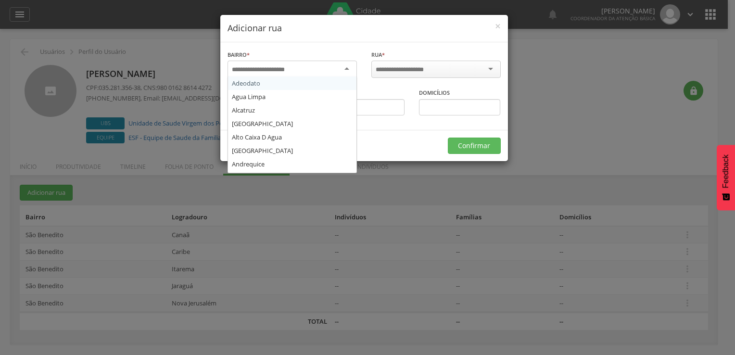
click at [290, 70] on input "select-one" at bounding box center [264, 69] width 65 height 9
type input "***"
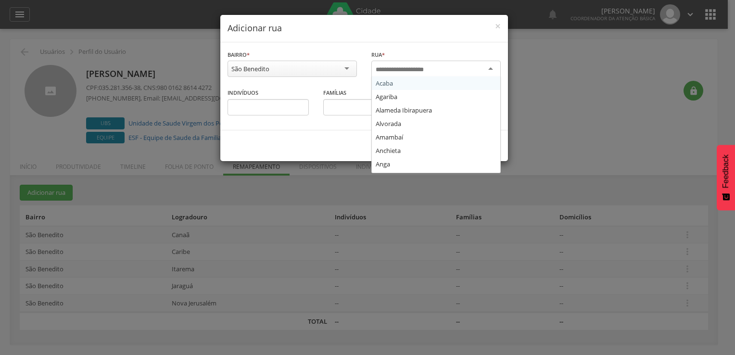
click at [406, 68] on input "select-one" at bounding box center [406, 69] width 61 height 9
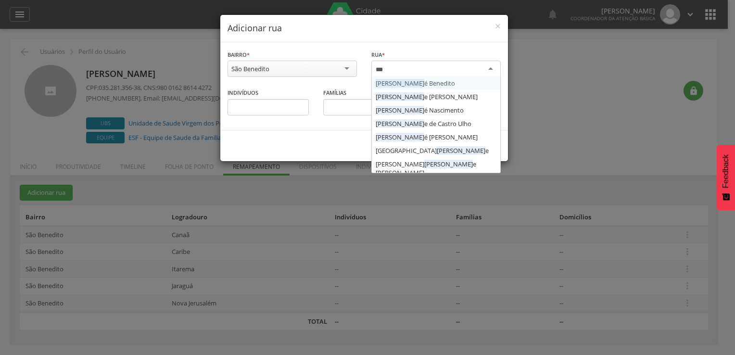
type input "****"
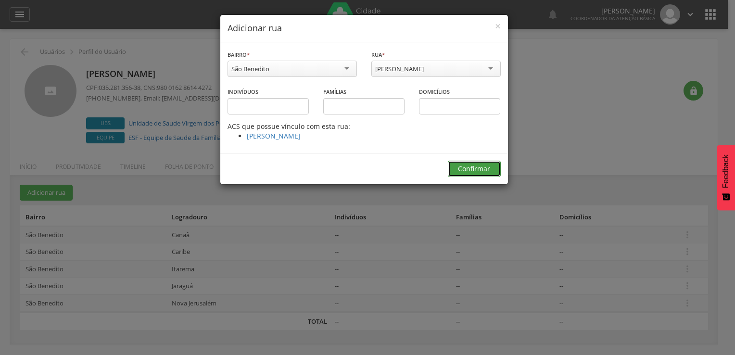
click at [471, 164] on button "Confirmar" at bounding box center [474, 169] width 53 height 16
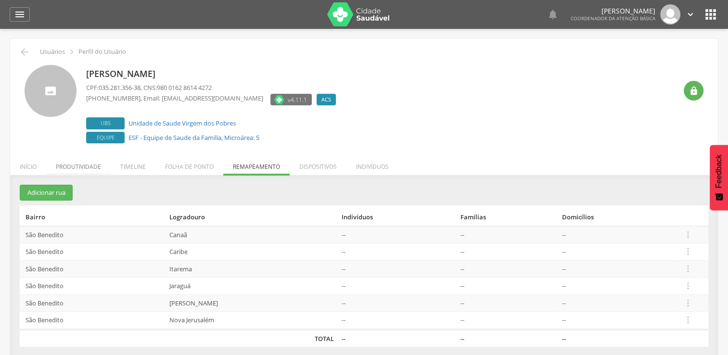
click at [96, 164] on li "Produtividade" at bounding box center [78, 164] width 64 height 23
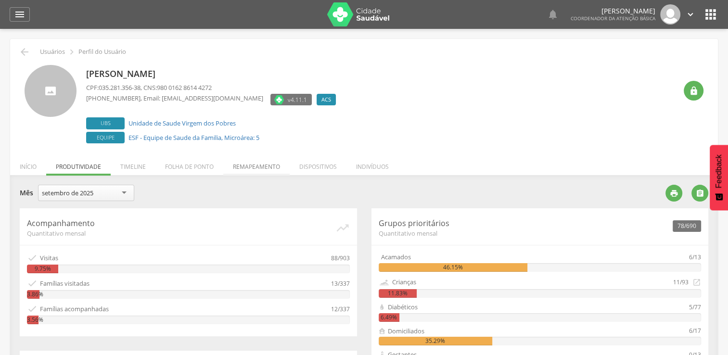
click at [263, 166] on li "Remapeamento" at bounding box center [256, 164] width 66 height 23
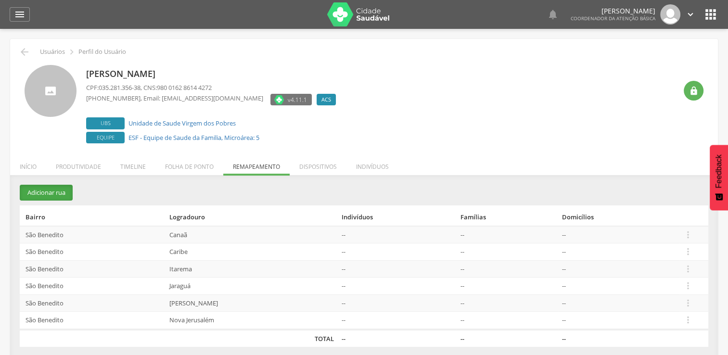
click at [50, 199] on button "Adicionar rua" at bounding box center [46, 193] width 53 height 16
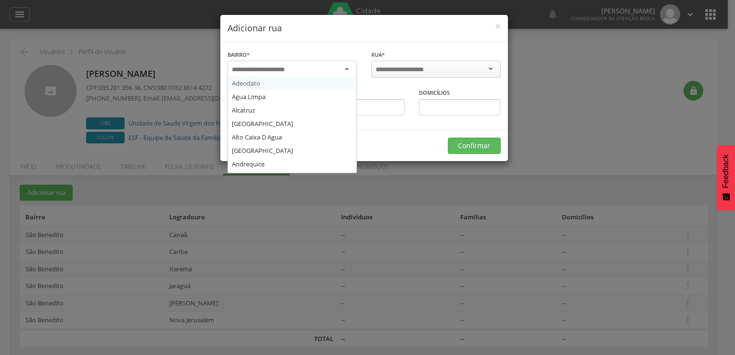
click at [300, 72] on div at bounding box center [291, 69] width 129 height 17
type input "***"
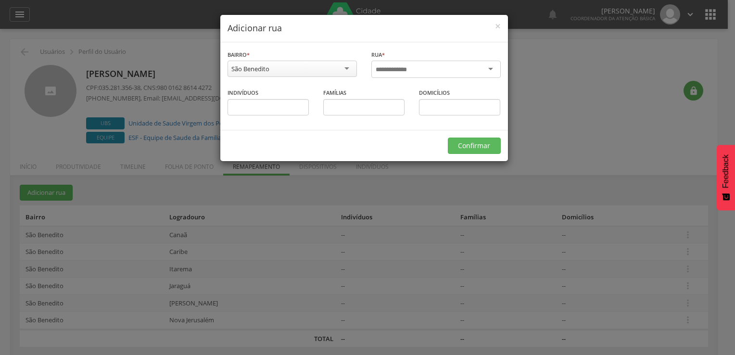
click at [411, 67] on input "select-one" at bounding box center [396, 69] width 41 height 9
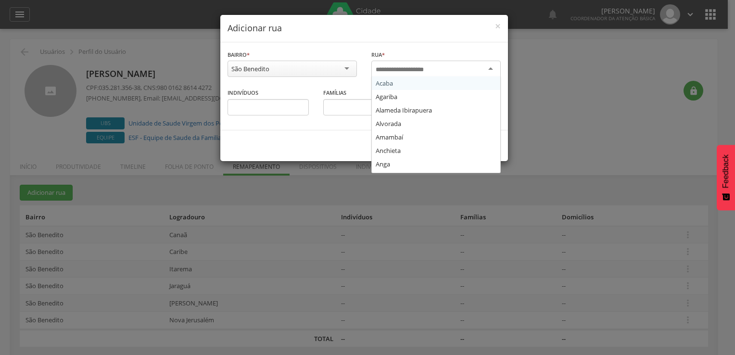
click at [425, 65] on input "select-one" at bounding box center [406, 69] width 61 height 9
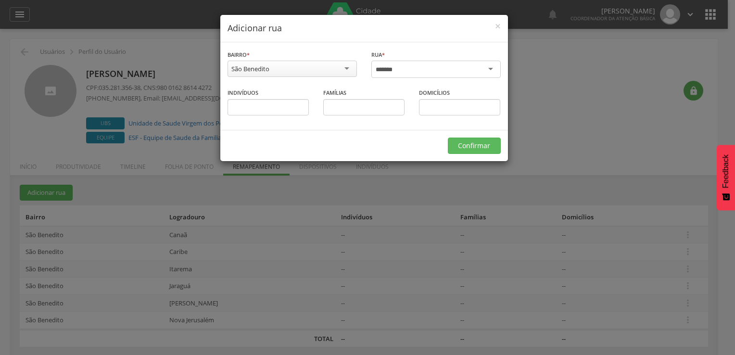
type input "******"
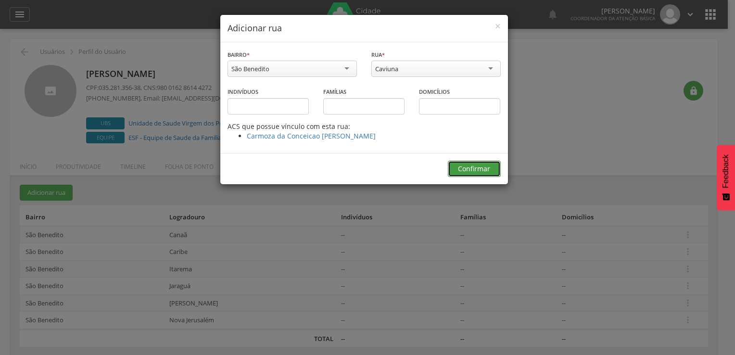
click at [466, 170] on button "Confirmar" at bounding box center [474, 169] width 53 height 16
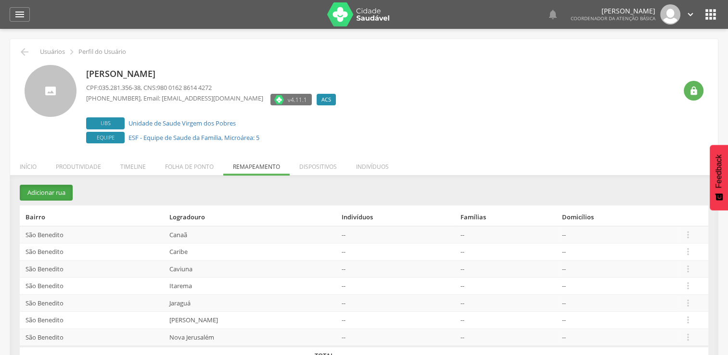
click at [53, 192] on button "Adicionar rua" at bounding box center [46, 193] width 53 height 16
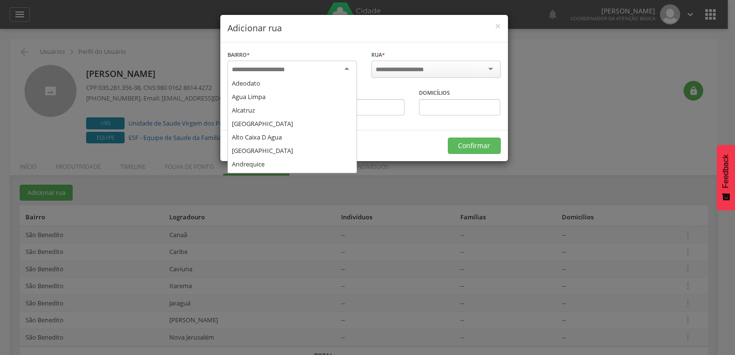
click at [296, 73] on div at bounding box center [291, 69] width 129 height 17
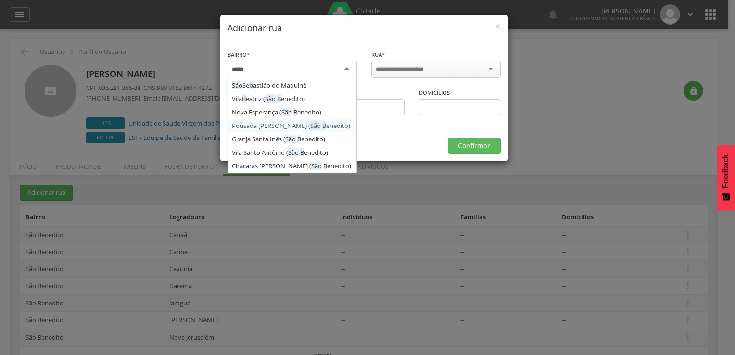
type input "******"
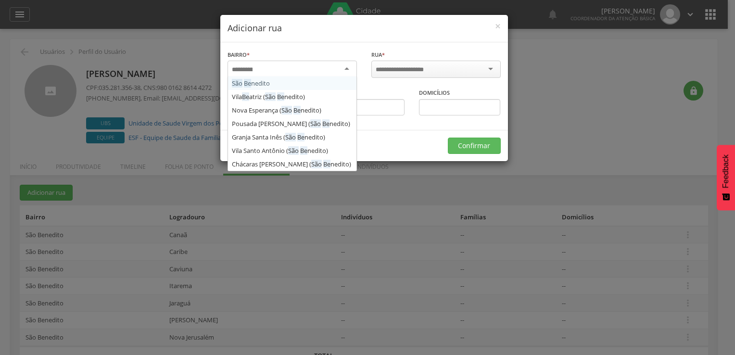
scroll to position [0, 0]
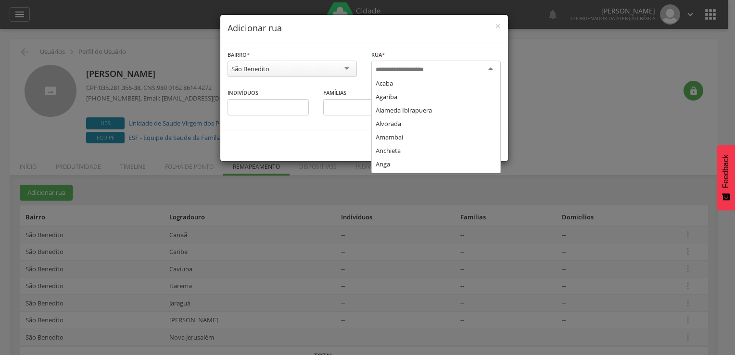
click at [393, 68] on input "select-one" at bounding box center [406, 69] width 61 height 9
type input "****"
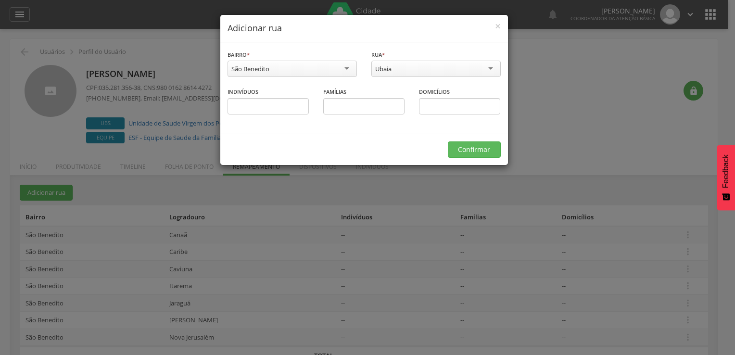
click at [173, 145] on div "**********" at bounding box center [367, 177] width 735 height 355
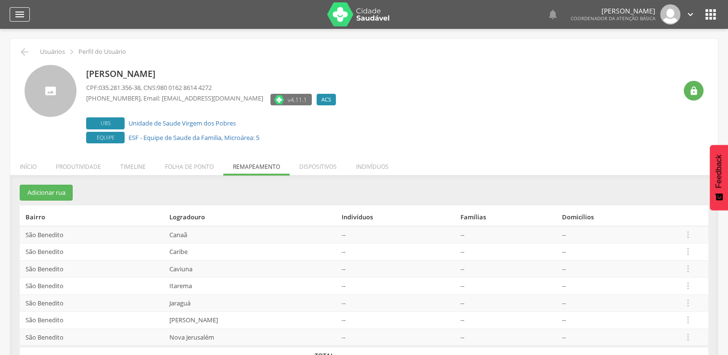
click at [20, 16] on icon "" at bounding box center [20, 15] width 12 height 12
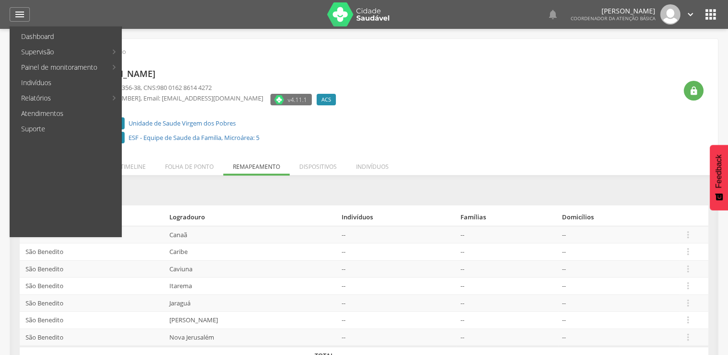
click at [203, 64] on div "[PERSON_NAME] CPF: 035.281.356-38 , CNS: 980 0162 8614 4272 [PHONE_NUMBER] , Em…" at bounding box center [363, 102] width 693 height 88
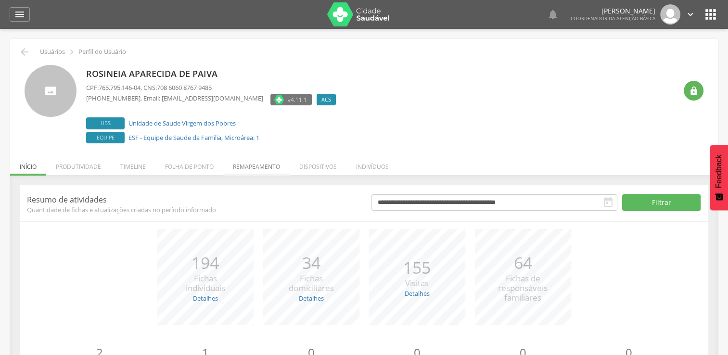
click at [265, 168] on li "Remapeamento" at bounding box center [256, 164] width 66 height 23
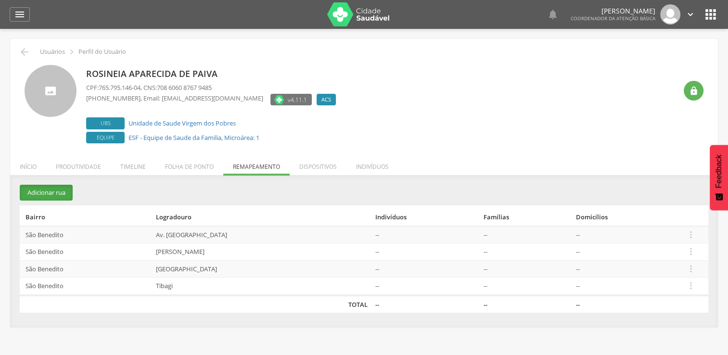
click at [53, 199] on button "Adicionar rua" at bounding box center [46, 193] width 53 height 16
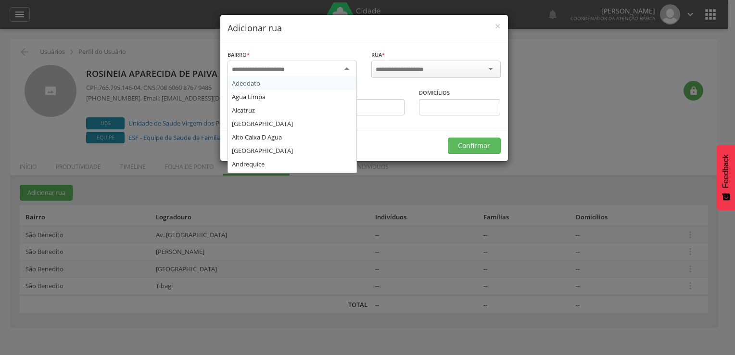
click at [267, 65] on input "select-one" at bounding box center [264, 69] width 65 height 9
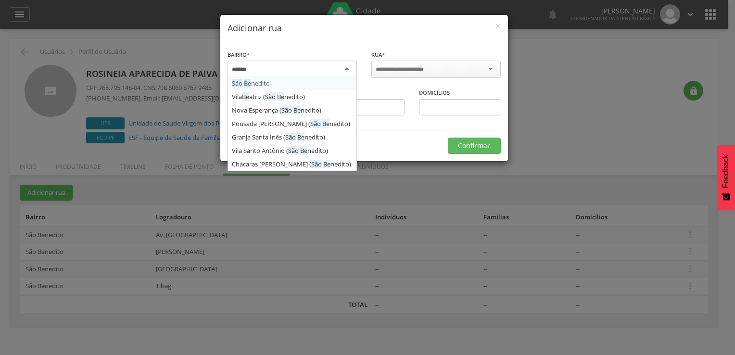
type input "*******"
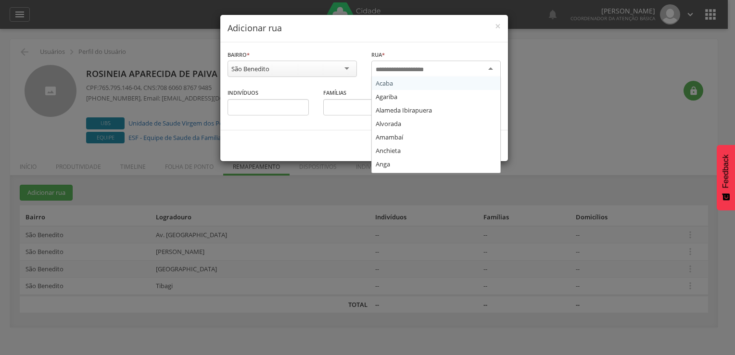
click at [383, 72] on input "select-one" at bounding box center [406, 69] width 61 height 9
type input "****"
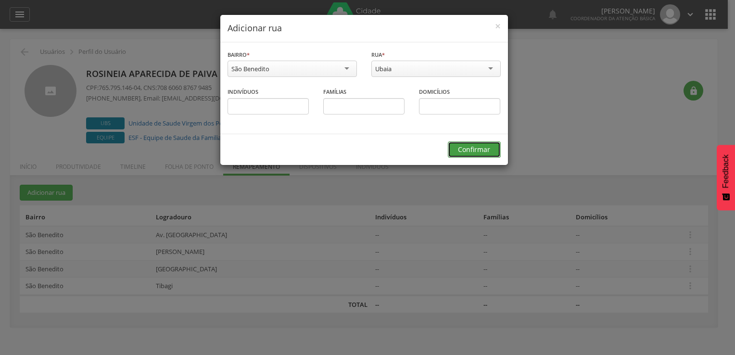
click at [465, 150] on button "Confirmar" at bounding box center [474, 149] width 53 height 16
